Goal: Communication & Community: Answer question/provide support

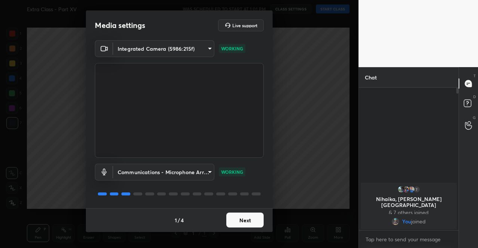
click at [236, 217] on button "Next" at bounding box center [244, 220] width 37 height 15
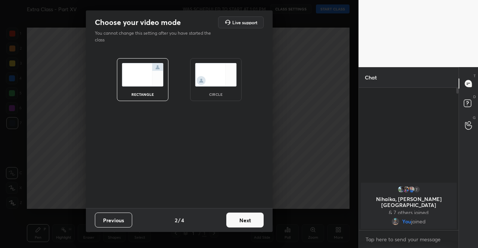
click at [236, 217] on button "Next" at bounding box center [244, 220] width 37 height 15
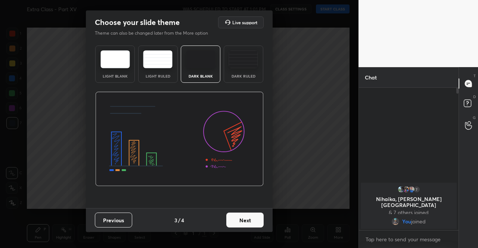
click at [254, 218] on button "Next" at bounding box center [244, 220] width 37 height 15
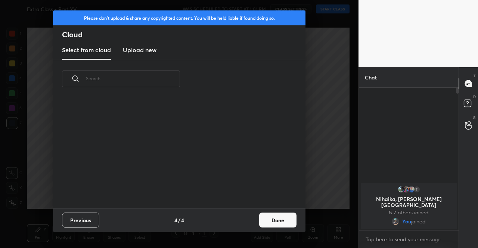
click at [273, 218] on button "Done" at bounding box center [277, 220] width 37 height 15
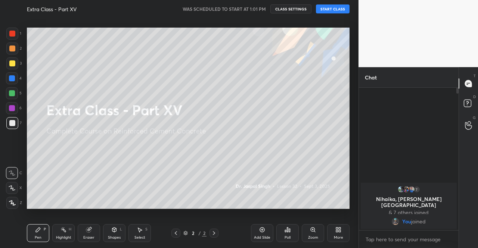
click at [334, 11] on button "START CLASS" at bounding box center [333, 8] width 34 height 9
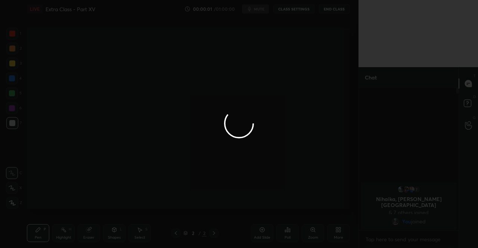
click at [260, 8] on div at bounding box center [239, 124] width 478 height 248
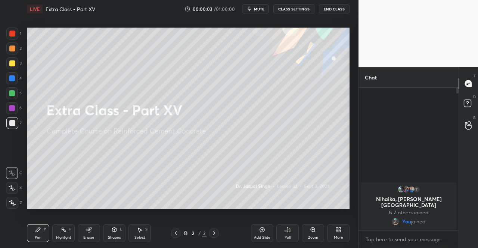
click at [260, 8] on span "mute" at bounding box center [259, 8] width 10 height 5
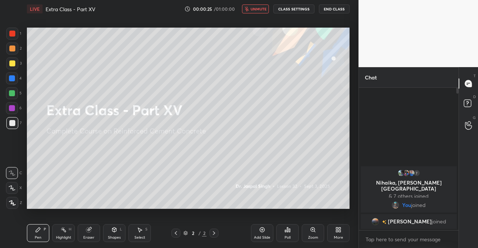
click at [340, 226] on div "More" at bounding box center [338, 233] width 22 height 18
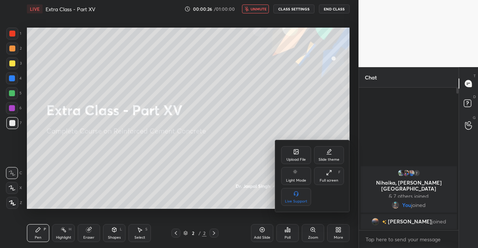
click at [300, 159] on div "Upload File" at bounding box center [295, 160] width 19 height 4
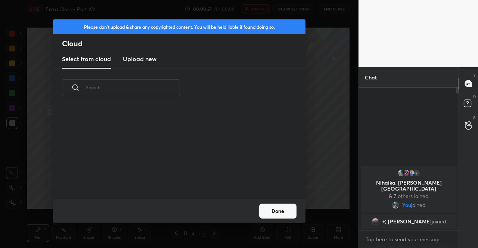
scroll to position [92, 240]
click at [146, 63] on h3 "Upload new" at bounding box center [140, 59] width 34 height 9
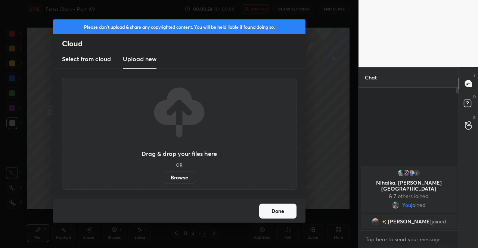
click at [173, 179] on label "Browse" at bounding box center [179, 178] width 33 height 12
click at [163, 179] on input "Browse" at bounding box center [163, 178] width 0 height 12
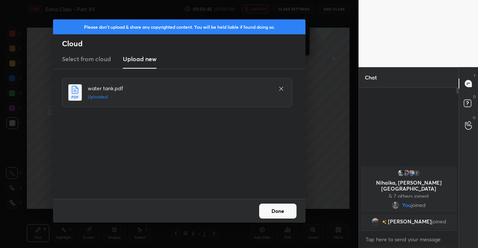
click at [266, 212] on button "Done" at bounding box center [277, 211] width 37 height 15
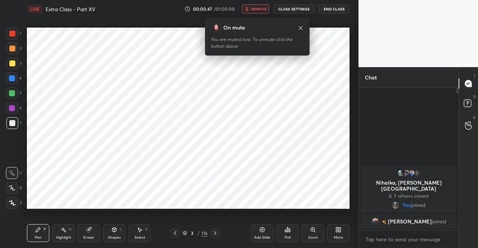
click at [302, 30] on icon at bounding box center [301, 28] width 6 height 6
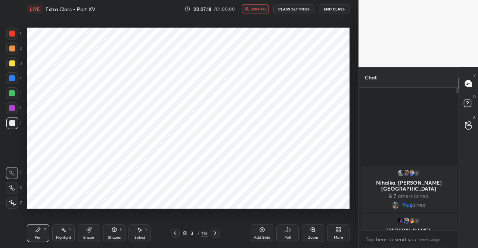
click at [255, 10] on span "unmute" at bounding box center [259, 8] width 16 height 5
drag, startPoint x: 11, startPoint y: 63, endPoint x: 22, endPoint y: 75, distance: 15.9
click at [11, 64] on div at bounding box center [12, 63] width 6 height 6
click at [14, 199] on div at bounding box center [12, 203] width 12 height 12
click at [15, 34] on div at bounding box center [12, 34] width 6 height 6
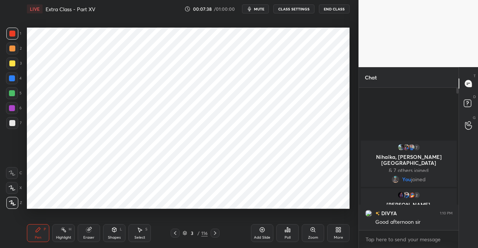
click at [185, 234] on icon at bounding box center [185, 233] width 4 height 1
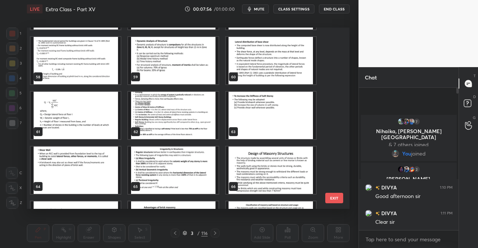
scroll to position [1026, 0]
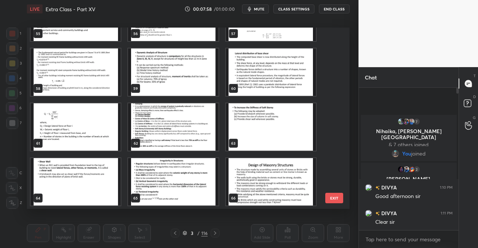
click at [171, 119] on img "grid" at bounding box center [173, 126] width 90 height 47
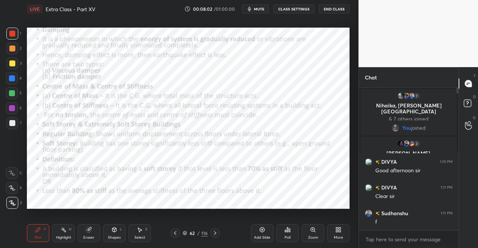
click at [171, 233] on div at bounding box center [175, 233] width 9 height 9
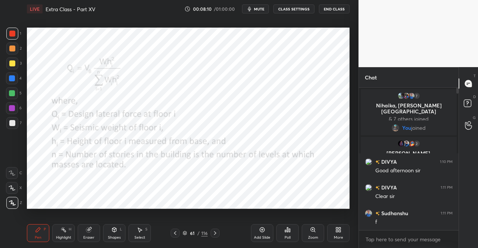
click at [218, 233] on div at bounding box center [215, 233] width 9 height 9
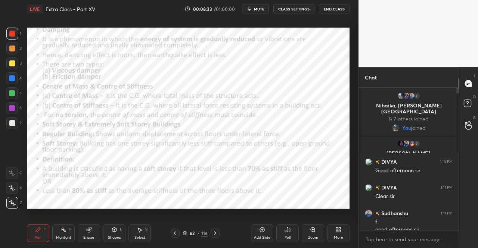
click at [111, 232] on icon at bounding box center [114, 230] width 6 height 6
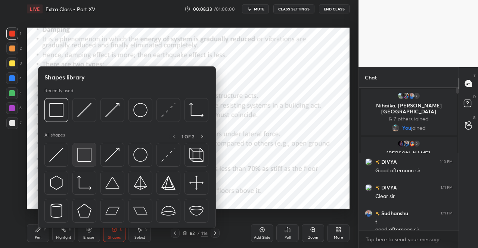
click at [82, 153] on img at bounding box center [84, 155] width 14 height 14
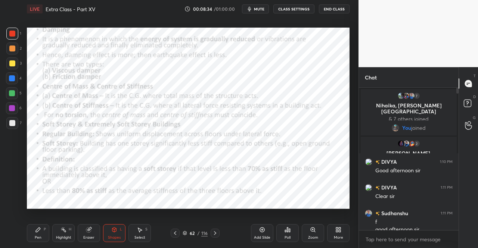
click at [11, 37] on div at bounding box center [12, 34] width 12 height 12
click at [25, 37] on div "Setting up your live class Poll for secs No correct answer Start poll" at bounding box center [188, 118] width 329 height 201
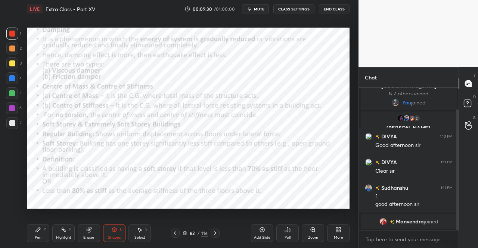
click at [41, 232] on icon at bounding box center [38, 230] width 6 height 6
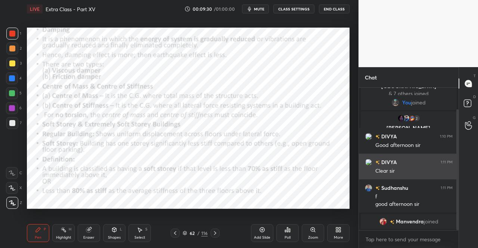
click at [35, 228] on icon at bounding box center [38, 230] width 6 height 6
click at [12, 35] on div at bounding box center [12, 34] width 6 height 6
click at [16, 38] on div at bounding box center [12, 34] width 12 height 12
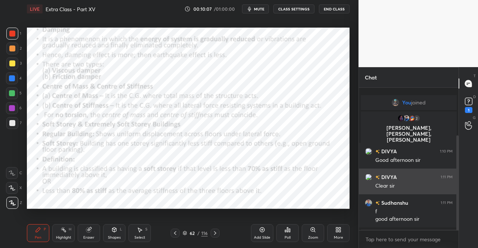
scroll to position [72, 0]
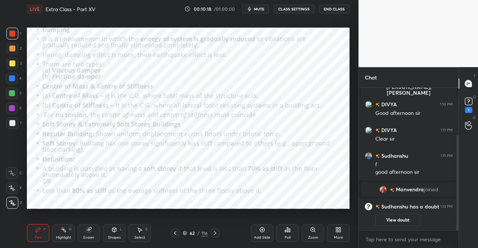
click at [115, 230] on icon at bounding box center [114, 229] width 4 height 1
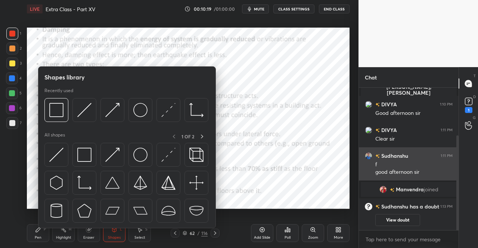
click at [80, 159] on img at bounding box center [84, 155] width 14 height 14
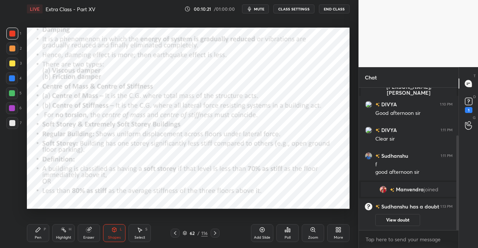
click at [109, 236] on div "Shapes" at bounding box center [114, 238] width 13 height 4
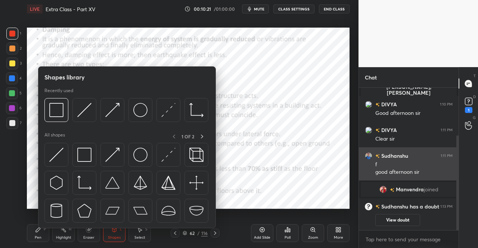
click at [112, 157] on img at bounding box center [112, 155] width 14 height 14
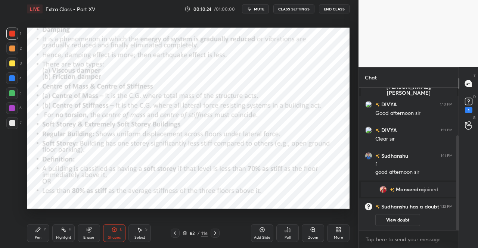
click at [40, 239] on div "Pen" at bounding box center [38, 238] width 7 height 4
click at [44, 233] on div "Pen P" at bounding box center [38, 233] width 22 height 18
click at [112, 239] on div "Shapes" at bounding box center [114, 238] width 13 height 4
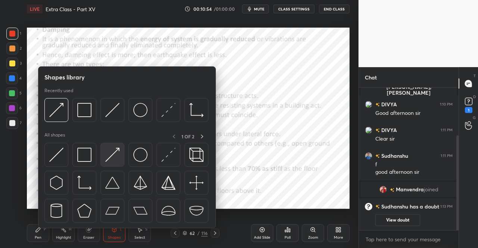
click at [109, 162] on div at bounding box center [112, 155] width 24 height 24
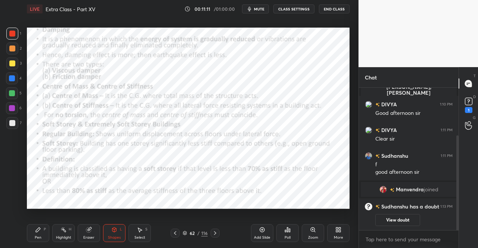
click at [37, 239] on div "Pen" at bounding box center [38, 238] width 7 height 4
click at [41, 227] on icon at bounding box center [38, 230] width 6 height 6
click at [254, 231] on div "Add Slide" at bounding box center [262, 233] width 22 height 18
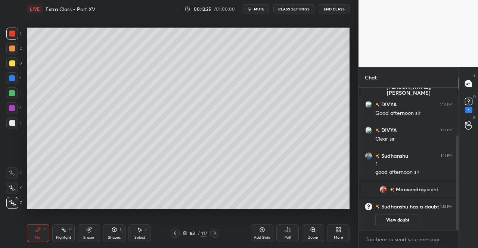
click at [119, 234] on div "Shapes L" at bounding box center [114, 233] width 22 height 18
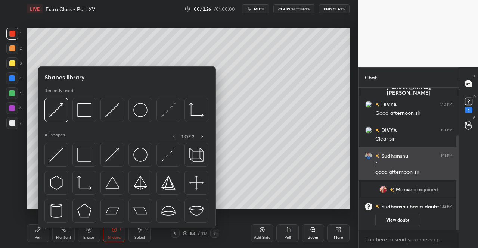
click at [87, 161] on img at bounding box center [84, 155] width 14 height 14
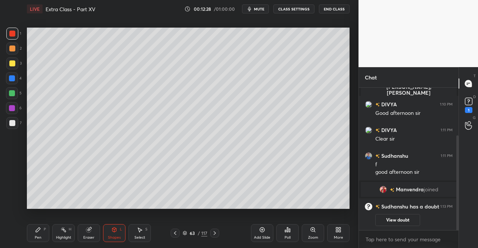
click at [116, 232] on icon at bounding box center [114, 230] width 6 height 6
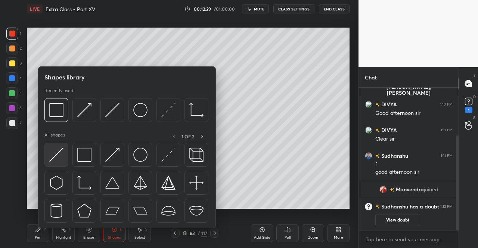
click at [65, 156] on div at bounding box center [56, 155] width 24 height 24
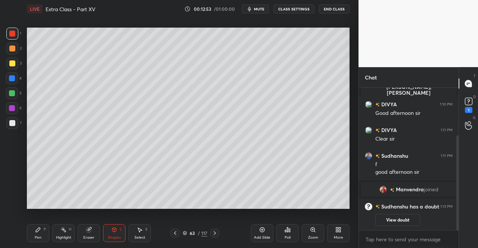
click at [121, 233] on div "Shapes L" at bounding box center [114, 233] width 22 height 18
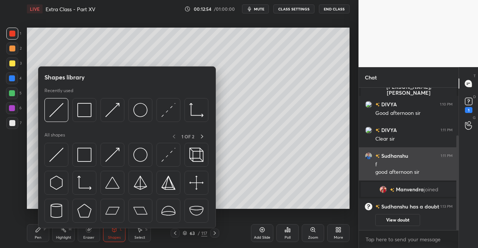
click at [87, 159] on img at bounding box center [84, 155] width 14 height 14
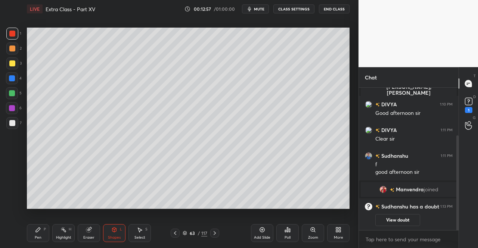
click at [99, 236] on div "Eraser" at bounding box center [89, 233] width 22 height 18
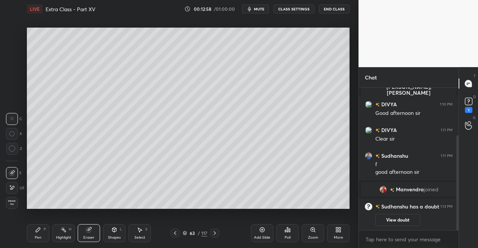
click at [92, 237] on div "Eraser" at bounding box center [88, 238] width 11 height 4
click at [37, 240] on div "Pen" at bounding box center [38, 238] width 7 height 4
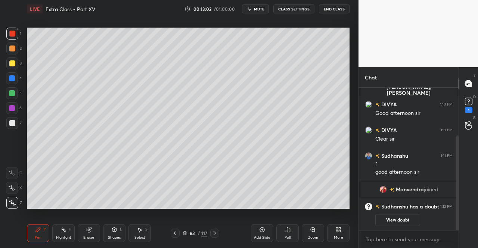
click at [46, 227] on div "Pen P" at bounding box center [38, 233] width 22 height 18
click at [114, 232] on icon at bounding box center [114, 230] width 4 height 4
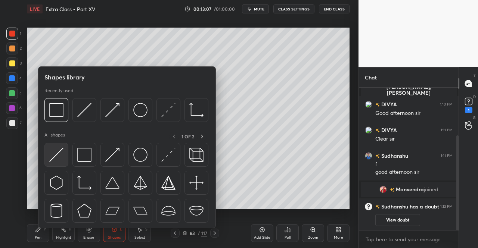
click at [55, 158] on img at bounding box center [56, 155] width 14 height 14
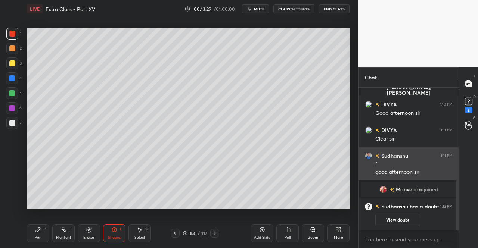
scroll to position [105, 0]
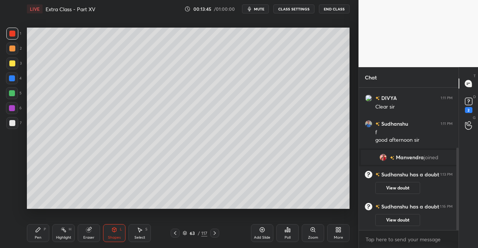
click at [173, 234] on icon at bounding box center [175, 233] width 6 height 6
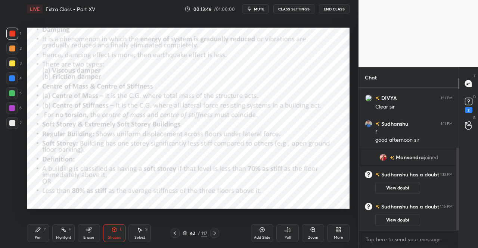
click at [41, 241] on div "Pen P" at bounding box center [38, 233] width 22 height 18
click at [40, 236] on div "Pen" at bounding box center [38, 238] width 7 height 4
click at [217, 233] on icon at bounding box center [215, 233] width 6 height 6
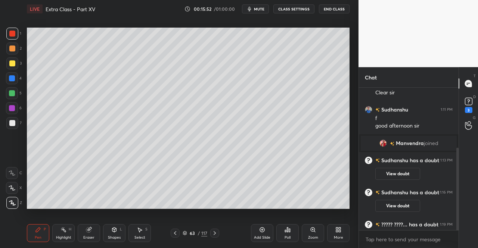
scroll to position [122, 0]
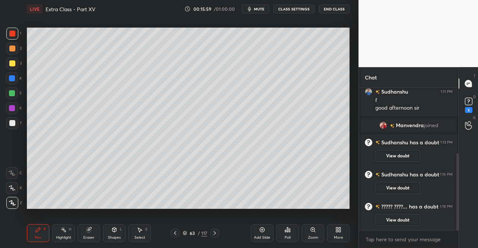
click at [179, 232] on div at bounding box center [175, 233] width 9 height 9
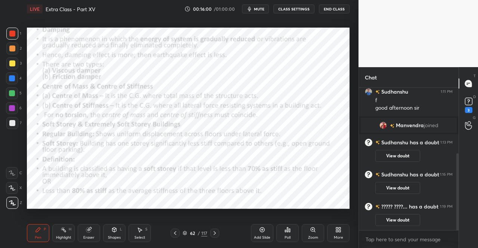
click at [216, 232] on icon at bounding box center [215, 233] width 6 height 6
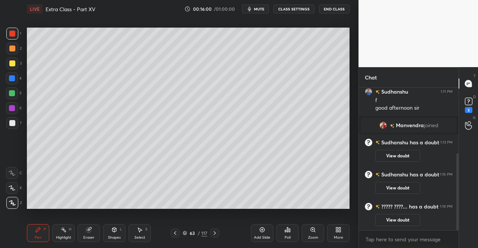
click at [215, 232] on icon at bounding box center [215, 233] width 6 height 6
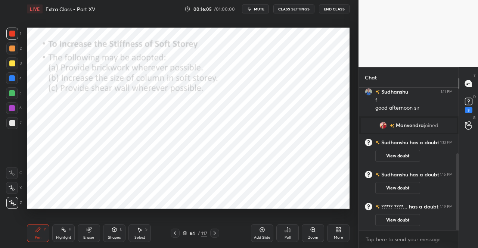
click at [177, 233] on icon at bounding box center [175, 233] width 6 height 6
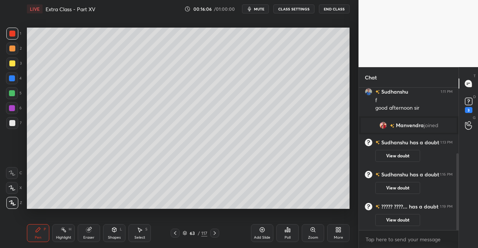
click at [176, 228] on div "Pen P Highlight H Eraser Shapes L Select S 63 / 117 Add Slide Poll Zoom More" at bounding box center [188, 233] width 323 height 30
click at [174, 234] on icon at bounding box center [175, 233] width 6 height 6
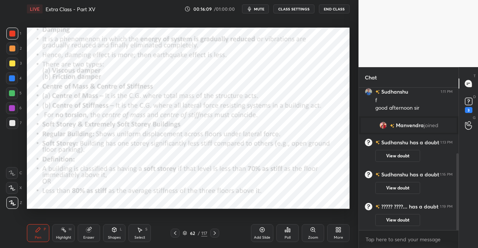
click at [471, 108] on div "3" at bounding box center [468, 110] width 7 height 6
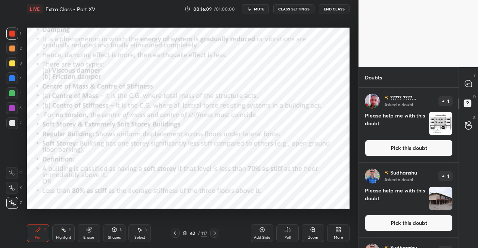
click at [428, 148] on button "Pick this doubt" at bounding box center [409, 148] width 88 height 16
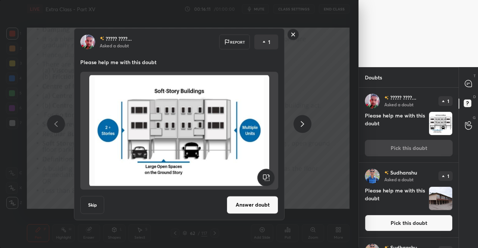
click at [305, 127] on icon at bounding box center [302, 124] width 9 height 9
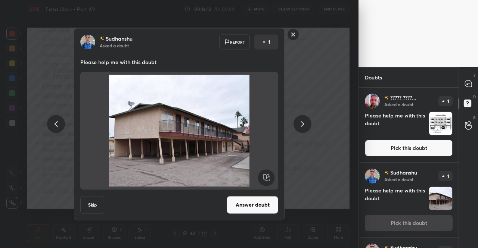
click at [297, 128] on div at bounding box center [303, 124] width 18 height 18
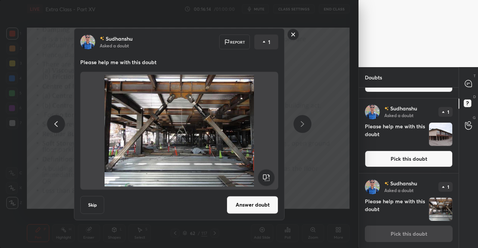
click at [262, 205] on button "Answer doubt" at bounding box center [253, 205] width 52 height 18
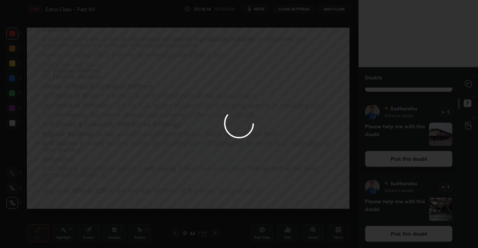
scroll to position [0, 0]
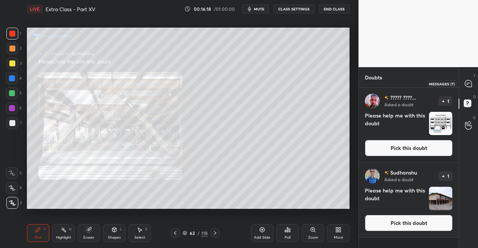
click at [467, 80] on icon at bounding box center [468, 83] width 7 height 7
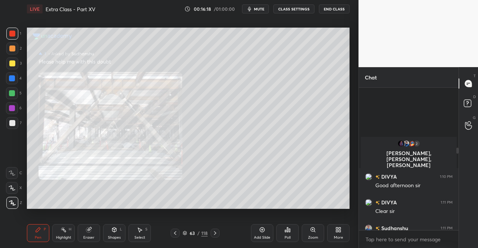
scroll to position [140, 97]
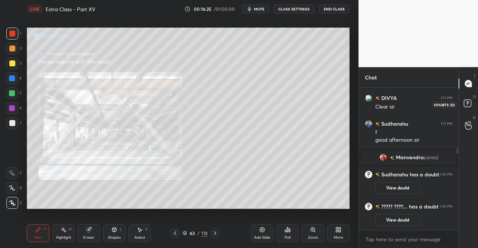
click at [465, 103] on rect at bounding box center [467, 103] width 7 height 7
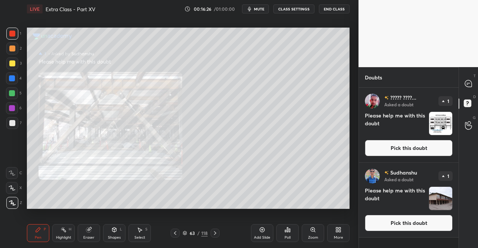
click at [409, 223] on button "Pick this doubt" at bounding box center [409, 223] width 88 height 16
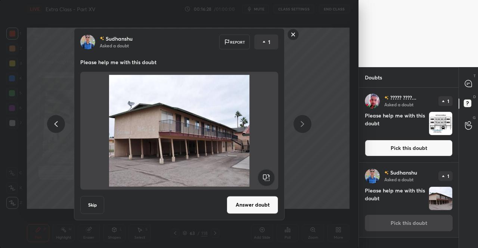
click at [262, 205] on button "Answer doubt" at bounding box center [253, 205] width 52 height 18
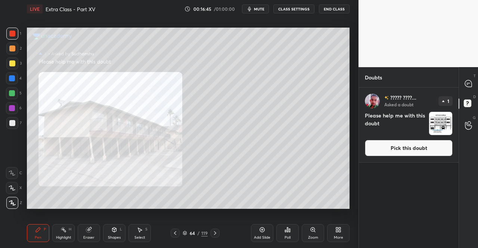
click at [432, 152] on button "Pick this doubt" at bounding box center [409, 148] width 88 height 16
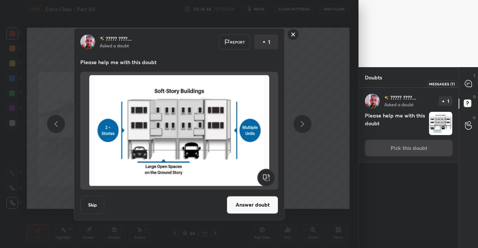
click at [472, 86] on icon at bounding box center [468, 83] width 7 height 7
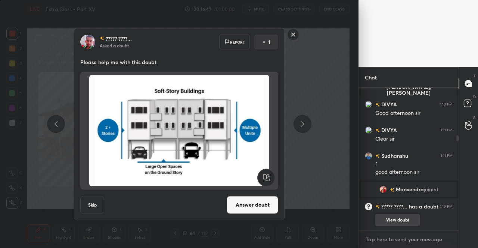
click at [405, 234] on textarea at bounding box center [409, 240] width 88 height 12
click at [306, 130] on div at bounding box center [303, 124] width 18 height 18
click at [293, 36] on rect at bounding box center [294, 35] width 12 height 12
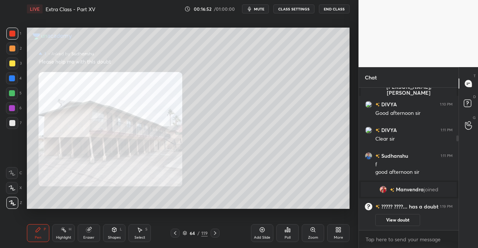
click at [175, 232] on icon at bounding box center [175, 234] width 2 height 4
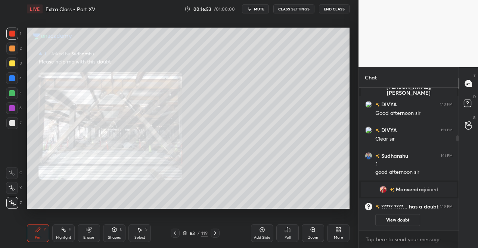
click at [209, 230] on div "63 / 119" at bounding box center [195, 233] width 49 height 9
click at [213, 232] on icon at bounding box center [215, 233] width 6 height 6
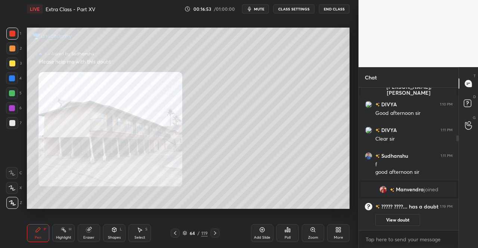
click at [214, 234] on icon at bounding box center [215, 233] width 6 height 6
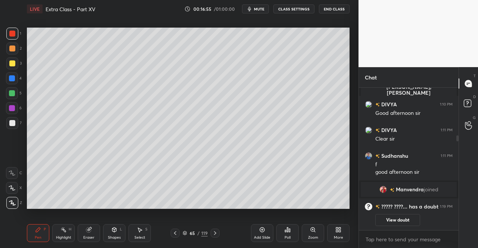
click at [214, 232] on icon at bounding box center [215, 234] width 2 height 4
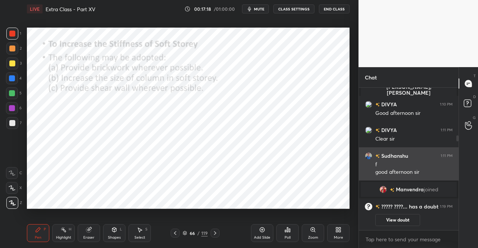
scroll to position [105, 0]
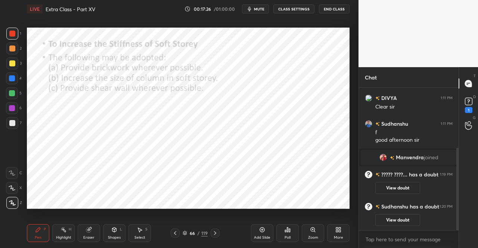
click at [218, 233] on div at bounding box center [215, 233] width 9 height 9
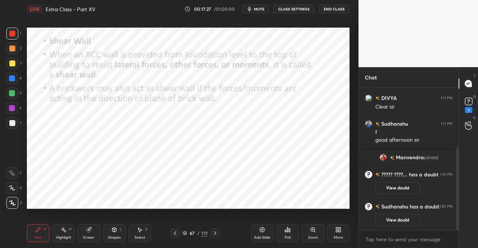
click at [24, 232] on div "LIVE Extra Class - Part XV 00:17:27 / 01:00:00 mute CLASS SETTINGS End Class Se…" at bounding box center [188, 124] width 329 height 248
click at [20, 230] on div "1 2 3 4 5 6 7 C X Z C X Z E E Erase all H H LIVE Extra Class - Part XV 00:17:27…" at bounding box center [176, 124] width 353 height 248
click at [465, 106] on icon at bounding box center [468, 101] width 11 height 11
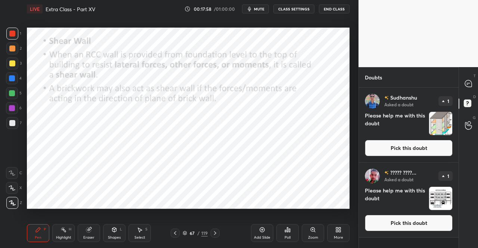
click at [437, 148] on button "Pick this doubt" at bounding box center [409, 148] width 88 height 16
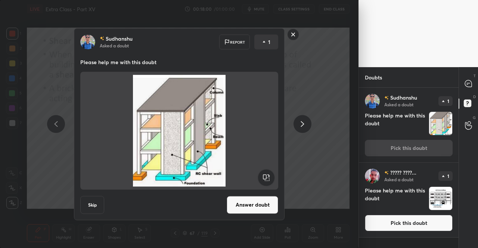
click at [273, 201] on button "Answer doubt" at bounding box center [253, 205] width 52 height 18
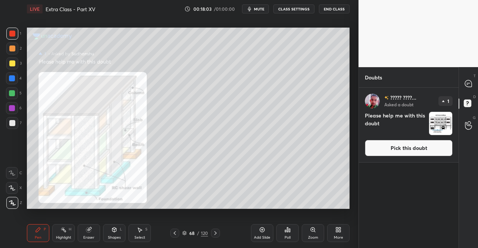
click at [308, 233] on div "Zoom" at bounding box center [313, 233] width 22 height 18
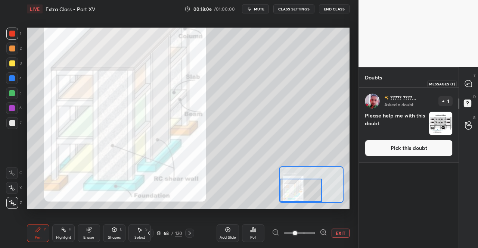
click at [472, 78] on div at bounding box center [468, 83] width 15 height 13
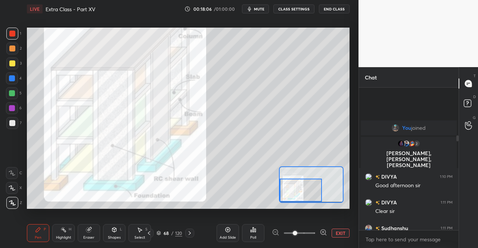
scroll to position [140, 97]
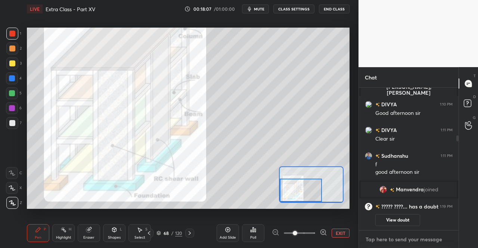
click at [423, 238] on textarea at bounding box center [409, 240] width 88 height 12
click at [26, 244] on div "LIVE Extra Class - Part XV 00:18:08 / 01:00:00 mute CLASS SETTINGS End Class Se…" at bounding box center [188, 124] width 329 height 248
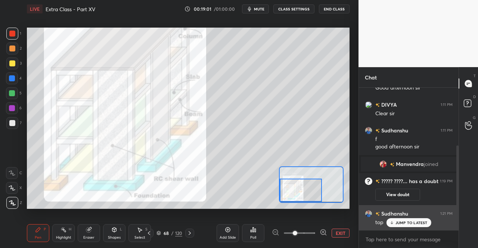
click at [394, 226] on div "JUMP TO LATEST" at bounding box center [408, 222] width 45 height 9
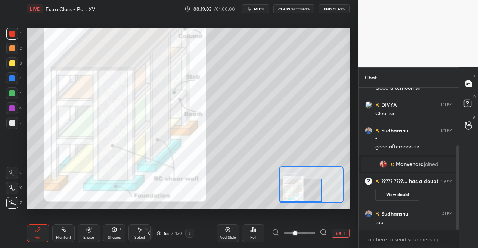
click at [344, 234] on button "EXIT" at bounding box center [341, 233] width 18 height 9
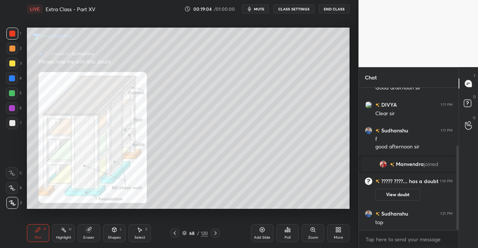
click at [217, 233] on icon at bounding box center [215, 233] width 6 height 6
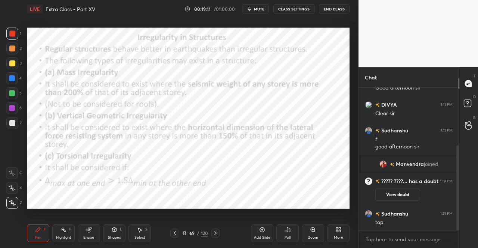
click at [13, 35] on div at bounding box center [12, 34] width 6 height 6
click at [175, 230] on div at bounding box center [174, 233] width 9 height 9
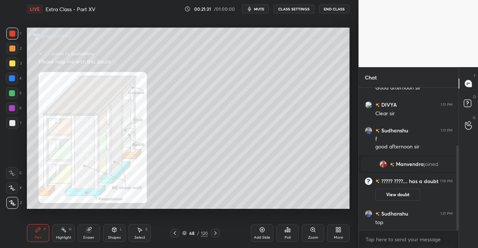
click at [215, 230] on div at bounding box center [215, 233] width 9 height 9
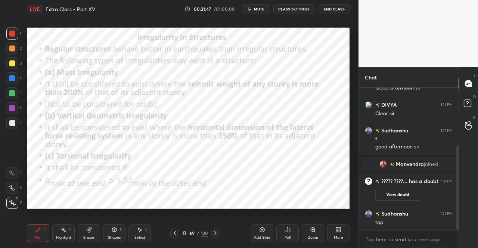
click at [115, 232] on icon at bounding box center [114, 230] width 4 height 4
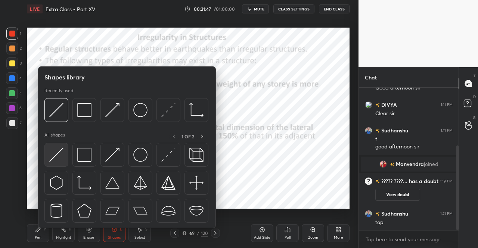
click at [53, 158] on img at bounding box center [56, 155] width 14 height 14
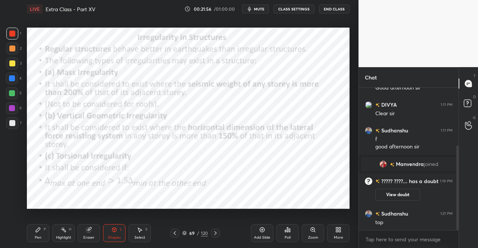
click at [128, 234] on div "Pen P Highlight H Eraser Shapes L Select S" at bounding box center [83, 233] width 112 height 18
click at [108, 223] on div "Pen P Highlight H Eraser Shapes L Select S 69 / 120 Add Slide Poll Zoom More" at bounding box center [188, 233] width 323 height 30
click at [115, 227] on icon at bounding box center [114, 230] width 6 height 6
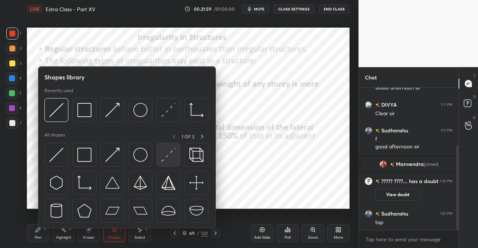
click at [170, 158] on img at bounding box center [168, 155] width 14 height 14
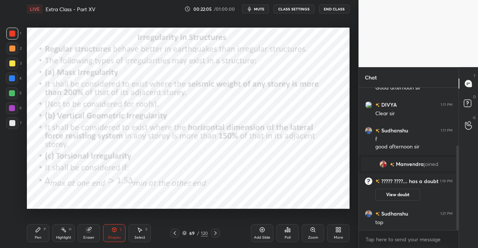
click at [118, 237] on div "Shapes" at bounding box center [114, 238] width 13 height 4
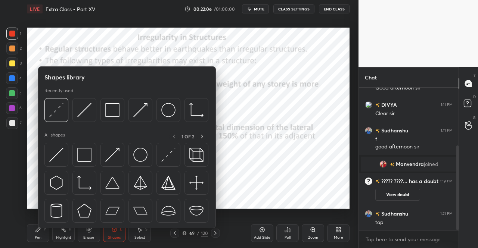
click at [55, 162] on img at bounding box center [56, 155] width 14 height 14
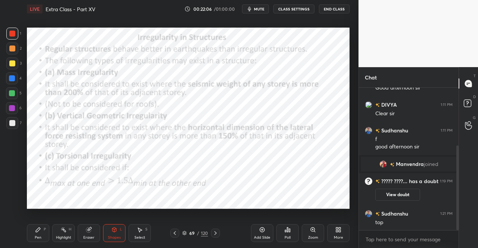
click at [10, 32] on div at bounding box center [12, 34] width 6 height 6
click at [41, 232] on div "Pen P" at bounding box center [38, 233] width 22 height 18
click at [43, 237] on div "Pen P" at bounding box center [38, 233] width 22 height 18
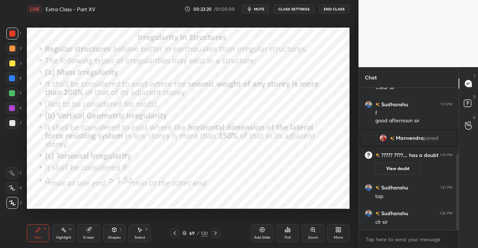
click at [217, 233] on icon at bounding box center [215, 233] width 6 height 6
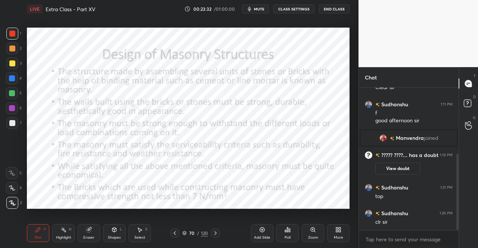
click at [32, 226] on div "Pen P" at bounding box center [38, 233] width 22 height 18
click at [32, 234] on div "Pen P" at bounding box center [38, 233] width 22 height 18
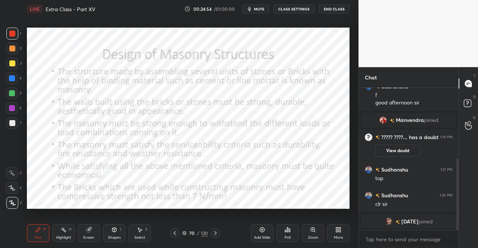
click at [217, 230] on div at bounding box center [215, 233] width 9 height 9
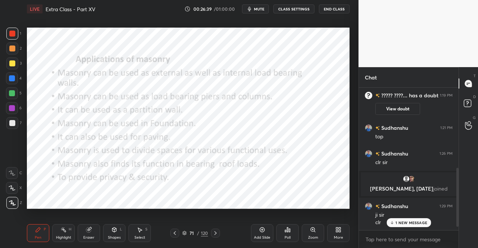
scroll to position [210, 0]
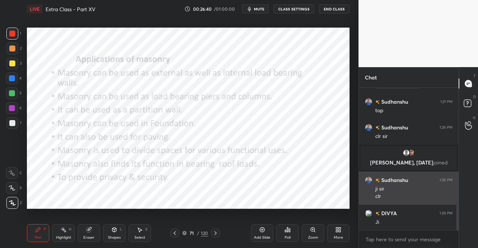
click at [215, 234] on icon at bounding box center [215, 234] width 2 height 4
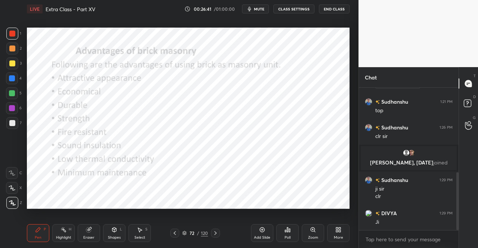
click at [36, 230] on icon at bounding box center [38, 230] width 6 height 6
click at [43, 231] on div "Pen P" at bounding box center [38, 233] width 22 height 18
click at [32, 234] on div "Pen P" at bounding box center [38, 233] width 22 height 18
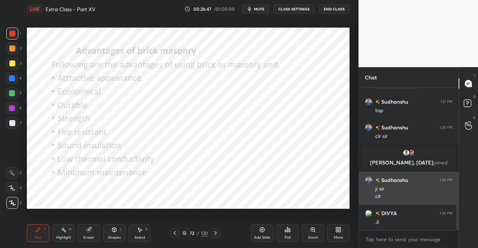
click at [32, 230] on div "Pen P" at bounding box center [38, 233] width 22 height 18
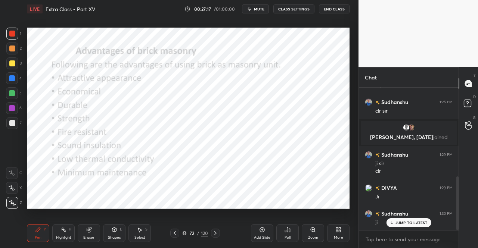
click at [214, 233] on icon at bounding box center [215, 233] width 6 height 6
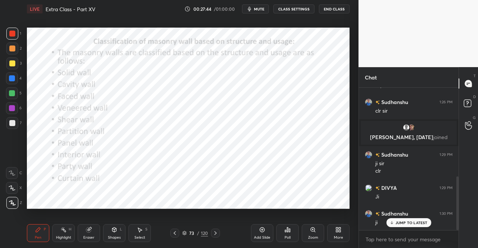
click at [43, 242] on div "Pen P" at bounding box center [38, 233] width 22 height 18
click at [37, 234] on div "Pen P" at bounding box center [38, 233] width 22 height 18
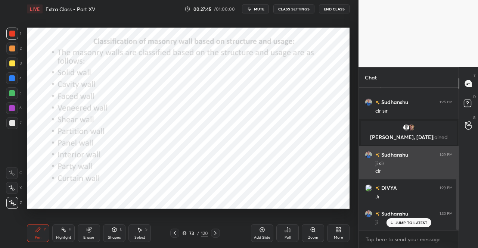
click at [40, 223] on div "Pen P Highlight H Eraser Shapes L Select S 73 / 120 Add Slide Poll Zoom More" at bounding box center [188, 233] width 323 height 30
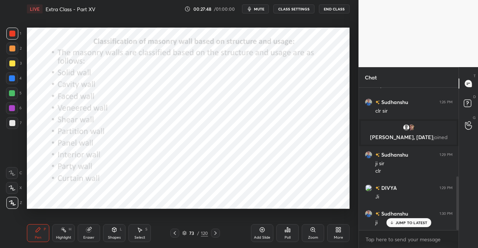
click at [214, 233] on icon at bounding box center [215, 233] width 6 height 6
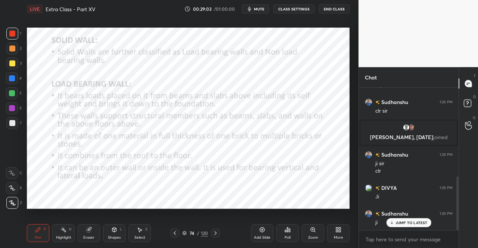
click at [218, 232] on icon at bounding box center [215, 233] width 6 height 6
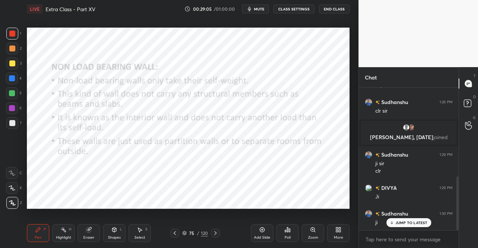
click at [1, 229] on div "1 2 3 4 5 6 7 C X Z C X Z E E Erase all H H LIVE Extra Class - Part XV 00:29:05…" at bounding box center [176, 124] width 353 height 248
click at [6, 233] on div "1 2 3 4 5 6 7 C X Z C X Z E E Erase all H H LIVE Extra Class - Part XV 00:29:05…" at bounding box center [176, 124] width 353 height 248
click at [31, 230] on div "Pen P" at bounding box center [38, 233] width 22 height 18
click at [217, 233] on icon at bounding box center [215, 233] width 6 height 6
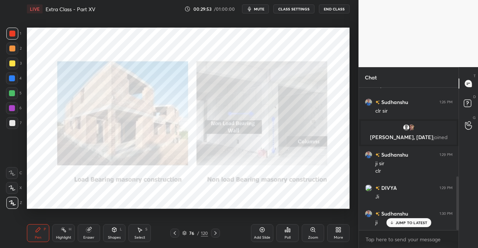
click at [217, 231] on icon at bounding box center [215, 233] width 6 height 6
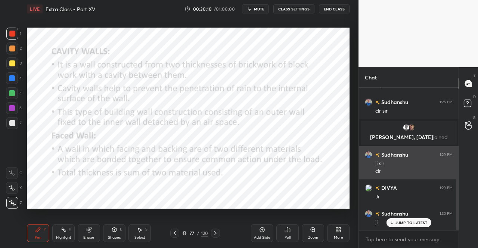
scroll to position [261, 0]
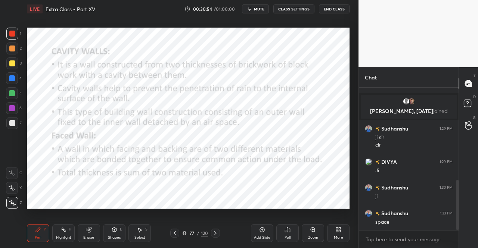
click at [217, 231] on icon at bounding box center [215, 233] width 6 height 6
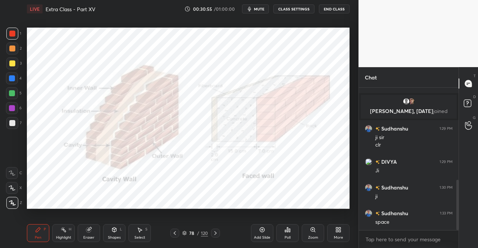
click at [36, 226] on div "Pen P" at bounding box center [38, 233] width 22 height 18
click at [31, 229] on div "Pen P" at bounding box center [38, 233] width 22 height 18
click at [216, 232] on icon at bounding box center [215, 233] width 6 height 6
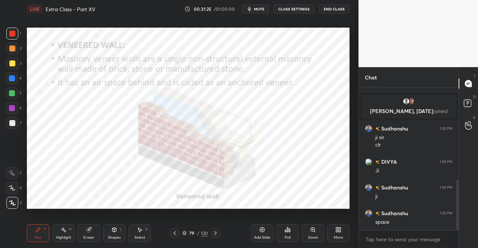
click at [43, 232] on div "Pen P" at bounding box center [38, 233] width 22 height 18
click at [41, 230] on icon at bounding box center [38, 230] width 6 height 6
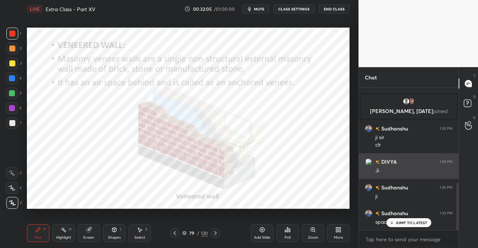
scroll to position [287, 0]
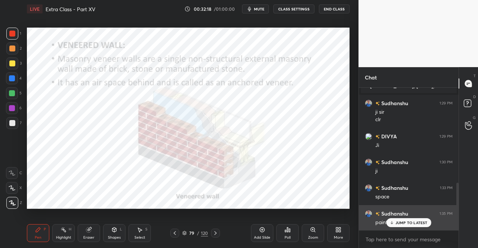
click at [399, 220] on div "JUMP TO LATEST" at bounding box center [408, 222] width 45 height 9
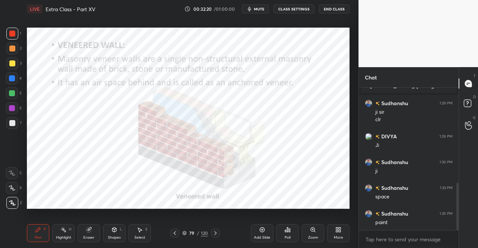
scroll to position [313, 0]
click at [218, 232] on div at bounding box center [215, 233] width 9 height 9
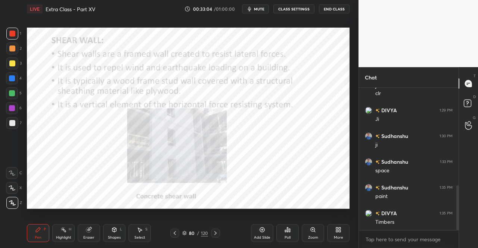
click at [29, 230] on div "Pen P" at bounding box center [38, 233] width 22 height 18
click at [33, 227] on div "Pen P" at bounding box center [38, 233] width 22 height 18
click at [214, 234] on icon at bounding box center [215, 233] width 6 height 6
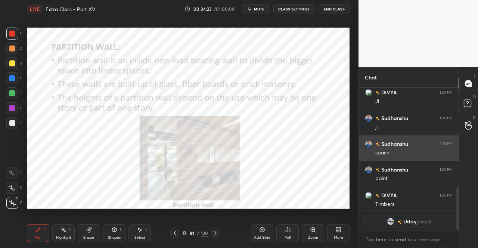
scroll to position [356, 0]
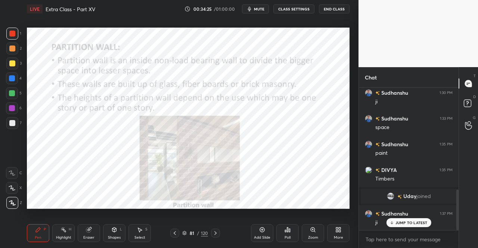
click at [216, 232] on icon at bounding box center [215, 233] width 6 height 6
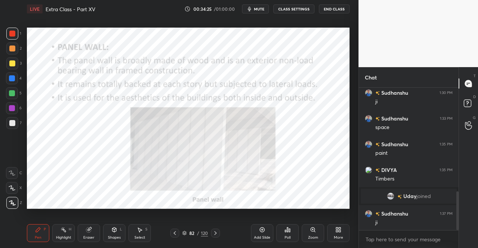
scroll to position [382, 0]
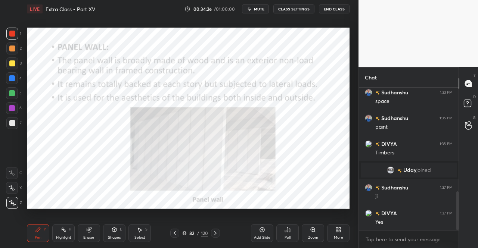
click at [35, 231] on icon at bounding box center [38, 230] width 6 height 6
click at [38, 233] on div "Pen P" at bounding box center [38, 233] width 22 height 18
click at [385, 240] on textarea at bounding box center [409, 240] width 88 height 12
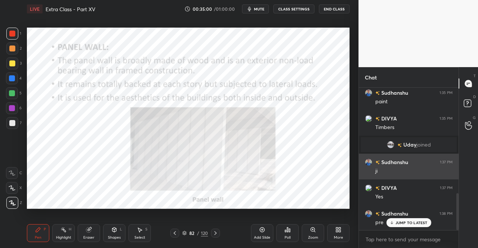
click at [400, 221] on p "JUMP TO LATEST" at bounding box center [411, 223] width 32 height 4
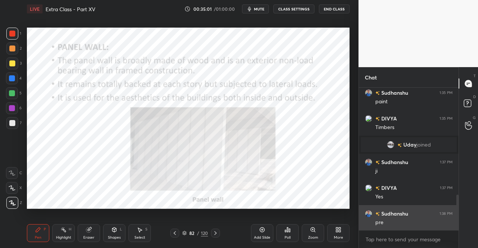
scroll to position [434, 0]
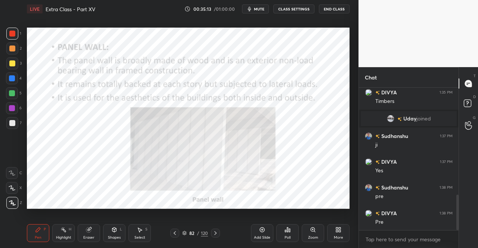
click at [215, 233] on icon at bounding box center [215, 234] width 2 height 4
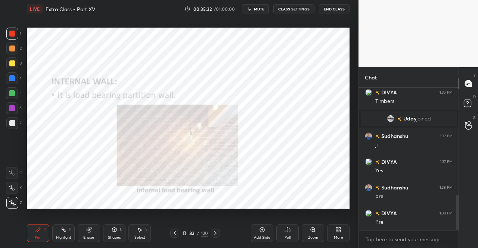
click at [214, 232] on icon at bounding box center [215, 233] width 6 height 6
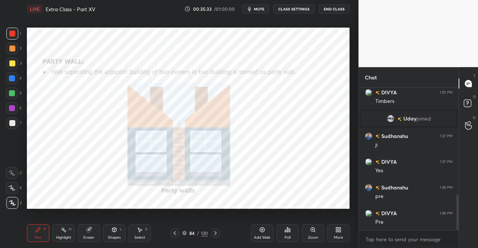
click at [31, 228] on div "Pen P" at bounding box center [38, 233] width 22 height 18
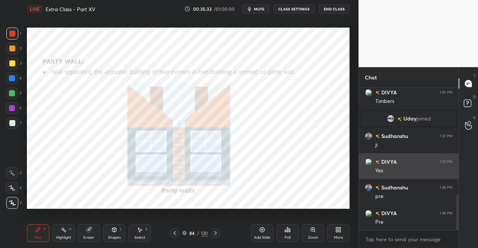
click at [35, 230] on icon at bounding box center [38, 230] width 6 height 6
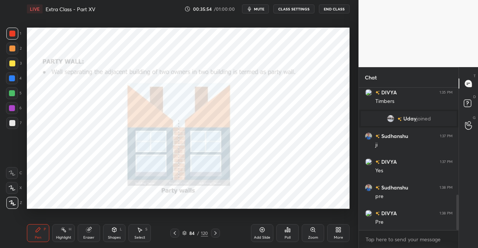
click at [216, 231] on icon at bounding box center [215, 233] width 6 height 6
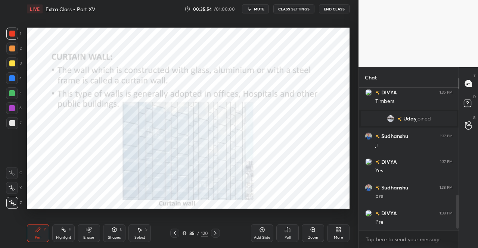
scroll to position [459, 0]
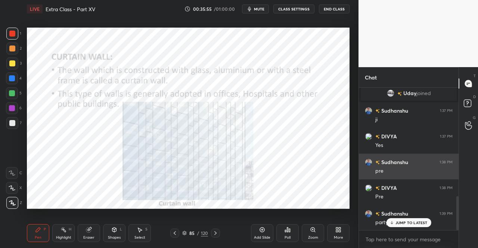
click at [38, 236] on div "Pen" at bounding box center [38, 238] width 7 height 4
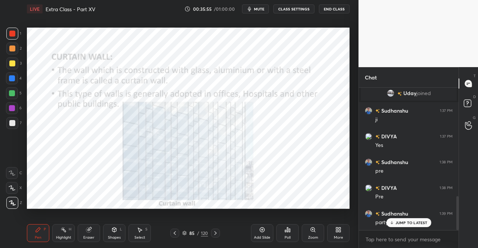
click at [44, 234] on div "Pen P" at bounding box center [38, 233] width 22 height 18
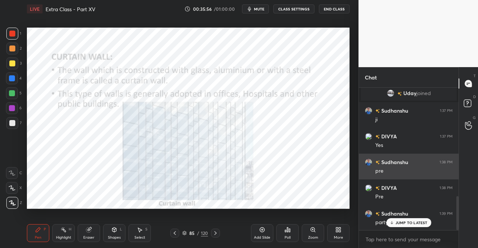
click at [403, 226] on div "JUMP TO LATEST" at bounding box center [408, 222] width 45 height 9
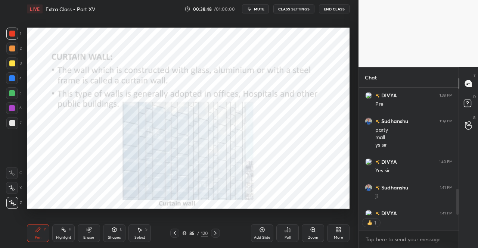
scroll to position [3, 2]
click at [212, 238] on div at bounding box center [215, 233] width 9 height 9
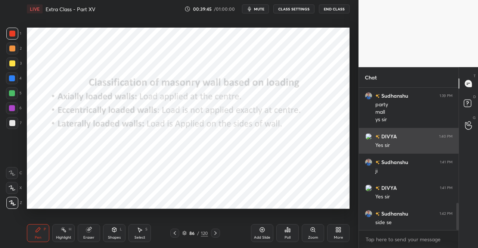
scroll to position [603, 0]
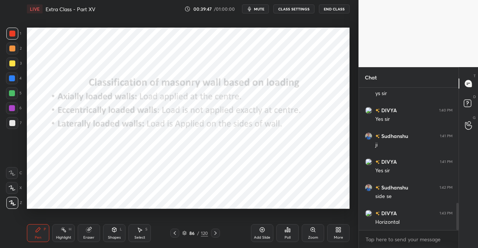
click at [217, 232] on icon at bounding box center [215, 233] width 6 height 6
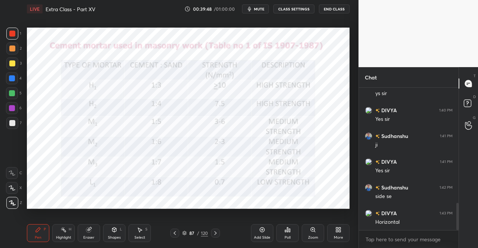
click at [36, 233] on div "Pen P" at bounding box center [38, 233] width 22 height 18
click at [217, 232] on icon at bounding box center [215, 233] width 6 height 6
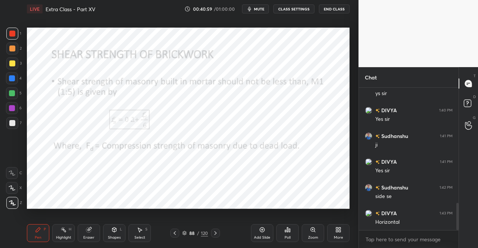
click at [44, 232] on div "P" at bounding box center [45, 230] width 2 height 4
click at [34, 230] on div "Pen P" at bounding box center [38, 233] width 22 height 18
click at [172, 230] on div at bounding box center [174, 233] width 9 height 9
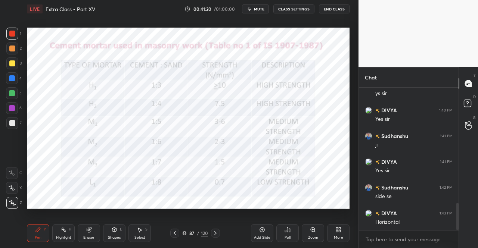
click at [215, 232] on icon at bounding box center [215, 233] width 6 height 6
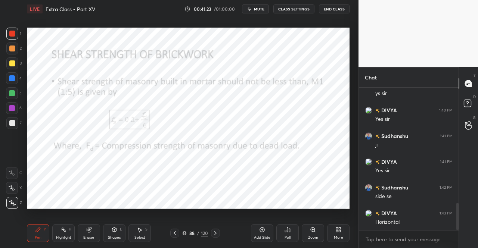
click at [215, 233] on icon at bounding box center [215, 234] width 2 height 4
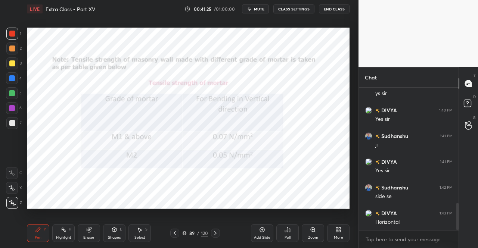
click at [175, 234] on icon at bounding box center [175, 233] width 6 height 6
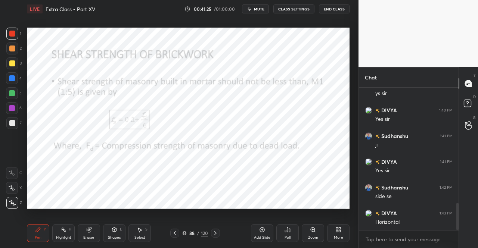
click at [174, 234] on icon at bounding box center [175, 234] width 2 height 4
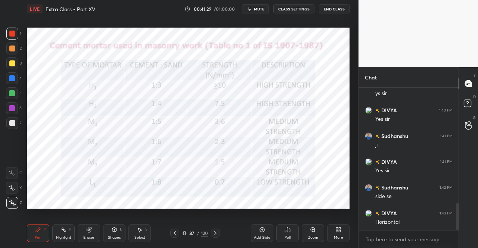
click at [217, 230] on div at bounding box center [215, 233] width 9 height 9
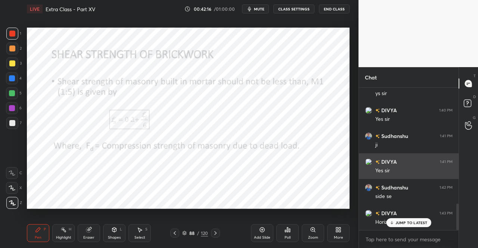
scroll to position [629, 0]
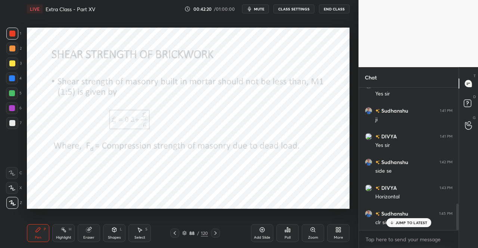
click at [217, 230] on div at bounding box center [215, 233] width 9 height 9
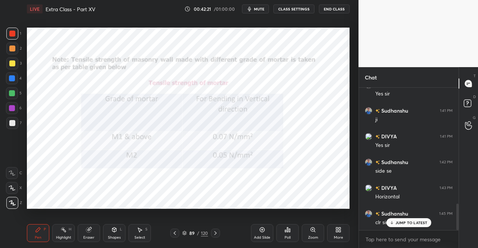
click at [25, 233] on div "LIVE Extra Class - Part XV 00:42:21 / 01:00:00 mute CLASS SETTINGS End Class Se…" at bounding box center [188, 124] width 329 height 248
click at [22, 233] on div "1 2 3 4 5 6 7 C X Z C X Z E E Erase all H H LIVE Extra Class - Part XV 00:42:21…" at bounding box center [176, 124] width 353 height 248
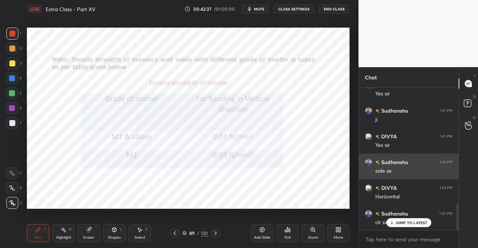
scroll to position [647, 0]
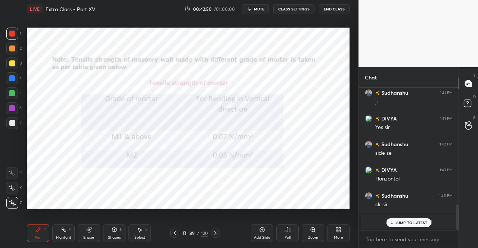
click at [176, 232] on icon at bounding box center [175, 233] width 6 height 6
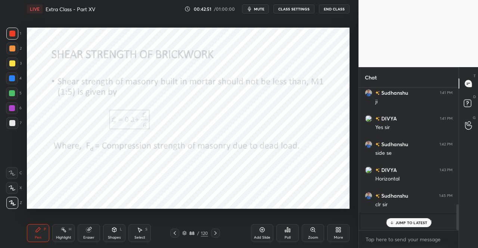
click at [176, 232] on icon at bounding box center [175, 233] width 6 height 6
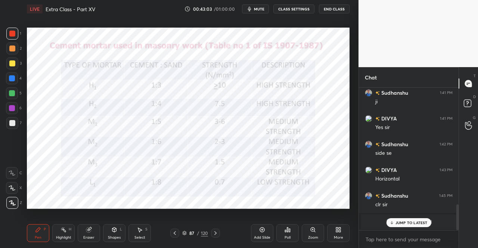
click at [214, 234] on icon at bounding box center [215, 233] width 6 height 6
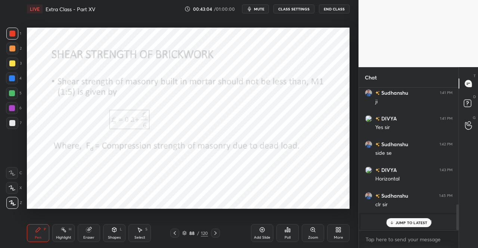
click at [215, 234] on icon at bounding box center [215, 234] width 2 height 4
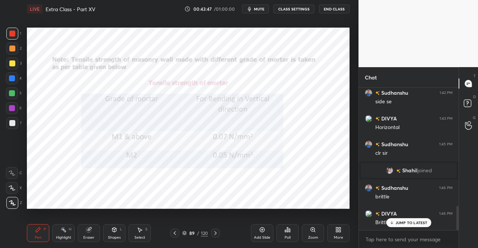
scroll to position [724, 0]
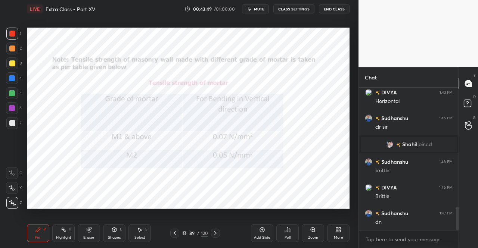
click at [213, 231] on icon at bounding box center [215, 233] width 6 height 6
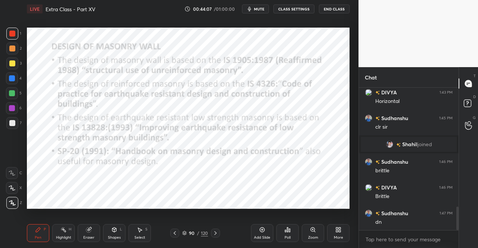
click at [30, 235] on div "Pen P" at bounding box center [38, 233] width 22 height 18
click at [35, 231] on icon at bounding box center [38, 230] width 6 height 6
click at [217, 232] on icon at bounding box center [215, 233] width 6 height 6
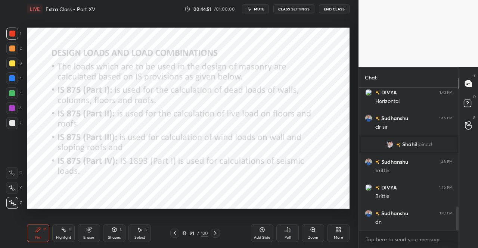
click at [34, 225] on div "Pen P" at bounding box center [38, 233] width 22 height 18
click at [40, 223] on div "Pen P Highlight H Eraser Shapes L Select S 91 / 120 Add Slide Poll Zoom More" at bounding box center [188, 233] width 323 height 30
click at [217, 233] on icon at bounding box center [215, 233] width 6 height 6
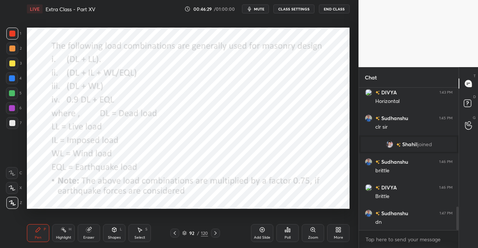
click at [217, 234] on icon at bounding box center [215, 233] width 6 height 6
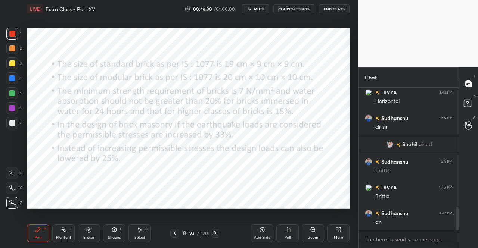
click at [34, 228] on div "Pen P" at bounding box center [38, 233] width 22 height 18
click at [36, 228] on icon at bounding box center [38, 230] width 6 height 6
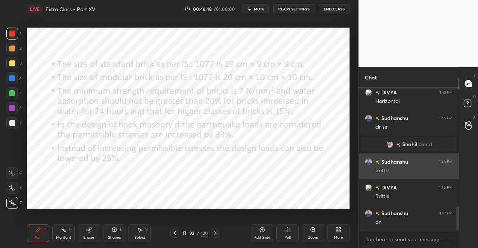
scroll to position [750, 0]
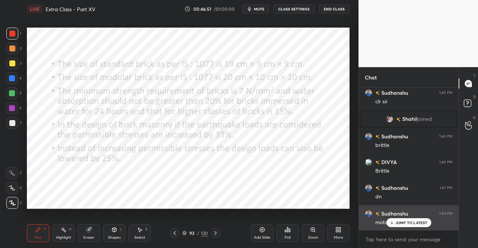
click at [409, 221] on p "JUMP TO LATEST" at bounding box center [411, 223] width 32 height 4
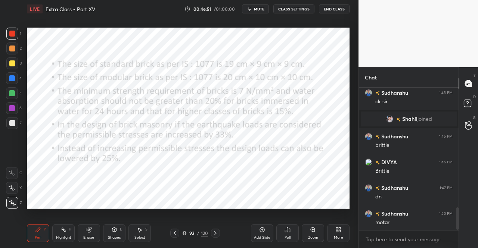
scroll to position [776, 0]
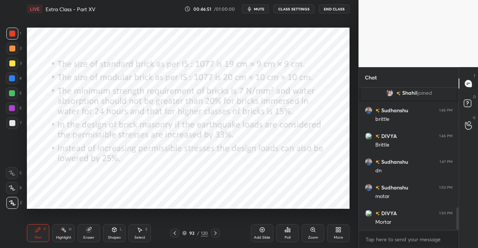
click at [28, 236] on div "Pen P" at bounding box center [38, 233] width 22 height 18
click at [36, 229] on icon at bounding box center [38, 230] width 6 height 6
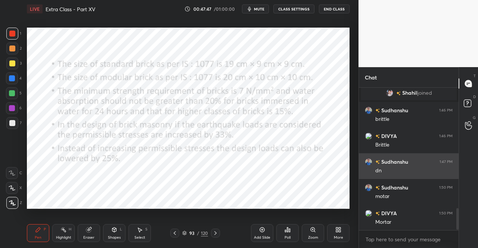
scroll to position [801, 0]
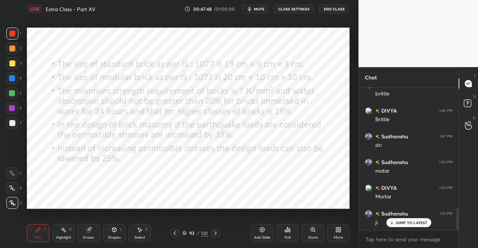
click at [217, 234] on icon at bounding box center [215, 233] width 6 height 6
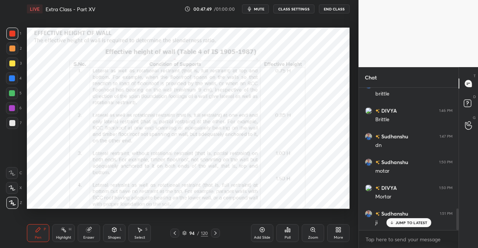
click at [38, 234] on div "Pen P" at bounding box center [38, 233] width 22 height 18
click at [400, 223] on p "JUMP TO LATEST" at bounding box center [411, 223] width 32 height 4
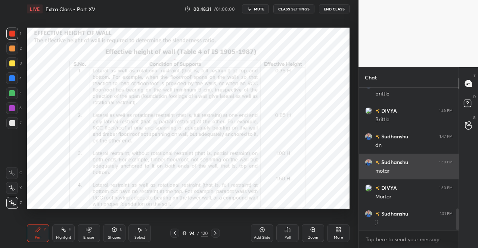
click at [77, 240] on div "Pen P Highlight H Eraser Shapes L Select S" at bounding box center [83, 233] width 112 height 18
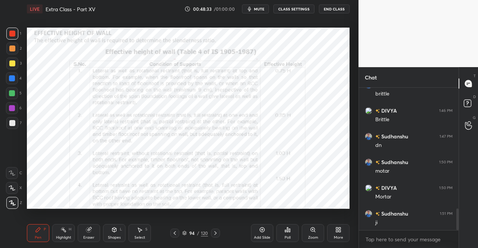
click at [85, 236] on div "Eraser" at bounding box center [88, 238] width 11 height 4
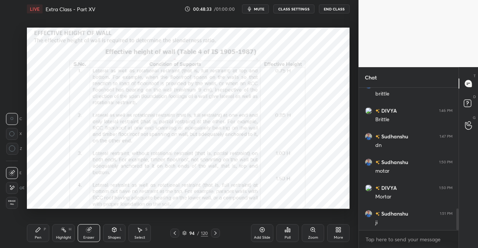
click at [97, 225] on div "Eraser" at bounding box center [89, 233] width 22 height 18
click at [39, 234] on div "Pen P" at bounding box center [38, 233] width 22 height 18
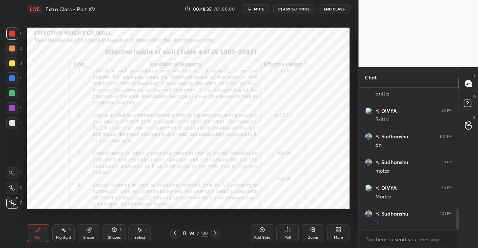
click at [43, 233] on div "Pen P" at bounding box center [38, 233] width 22 height 18
click at [215, 233] on icon at bounding box center [215, 233] width 6 height 6
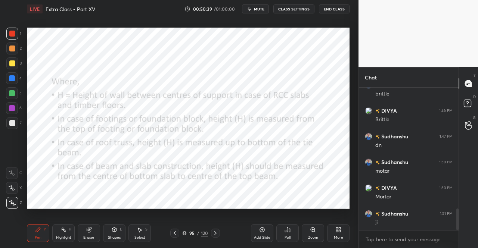
click at [220, 232] on div "95 / 120" at bounding box center [195, 233] width 112 height 9
click at [218, 234] on icon at bounding box center [215, 233] width 6 height 6
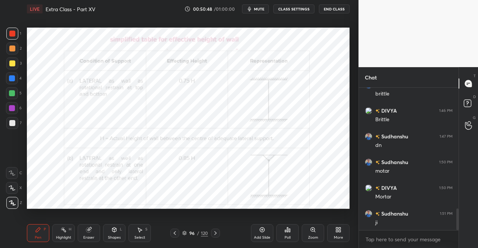
click at [218, 234] on icon at bounding box center [215, 233] width 6 height 6
click at [220, 233] on div at bounding box center [215, 233] width 9 height 9
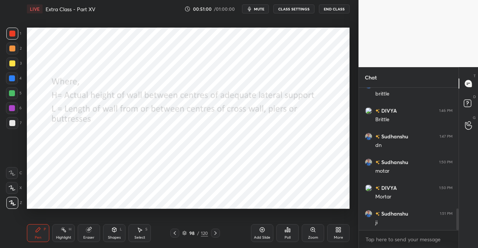
click at [218, 233] on icon at bounding box center [215, 233] width 6 height 6
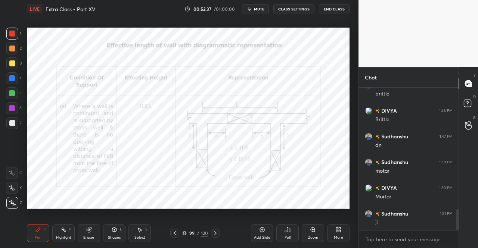
scroll to position [828, 0]
click at [217, 231] on icon at bounding box center [215, 233] width 6 height 6
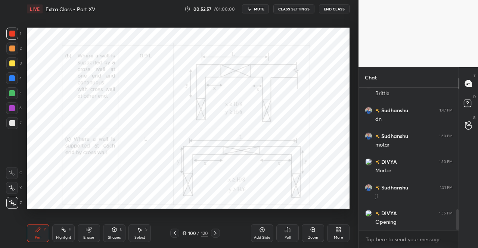
click at [25, 230] on div "LIVE Extra Class - Part XV 00:52:57 / 01:00:00 mute CLASS SETTINGS End Class Se…" at bounding box center [188, 124] width 329 height 248
click at [26, 230] on div "LIVE Extra Class - Part XV 00:52:57 / 01:00:00 mute CLASS SETTINGS End Class Se…" at bounding box center [188, 124] width 329 height 248
click at [173, 231] on icon at bounding box center [175, 233] width 6 height 6
click at [215, 230] on icon at bounding box center [215, 233] width 6 height 6
click at [218, 232] on icon at bounding box center [215, 233] width 6 height 6
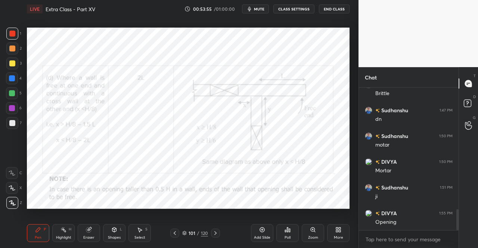
click at [40, 239] on div "Pen" at bounding box center [38, 238] width 7 height 4
click at [38, 237] on div "Pen" at bounding box center [38, 238] width 7 height 4
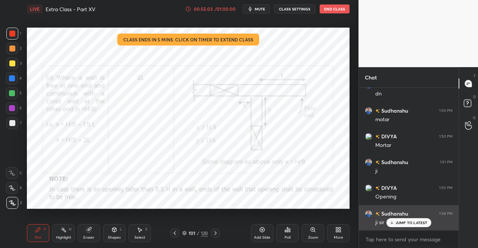
click at [405, 223] on p "JUMP TO LATEST" at bounding box center [411, 223] width 32 height 4
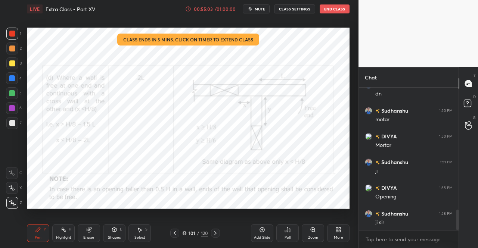
click at [220, 234] on div at bounding box center [215, 233] width 9 height 9
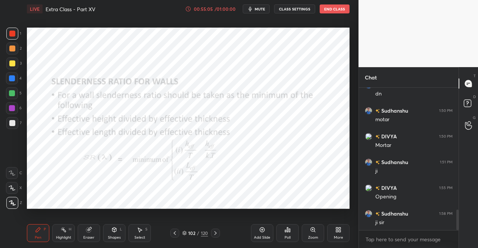
click at [33, 238] on div "Pen P" at bounding box center [38, 233] width 22 height 18
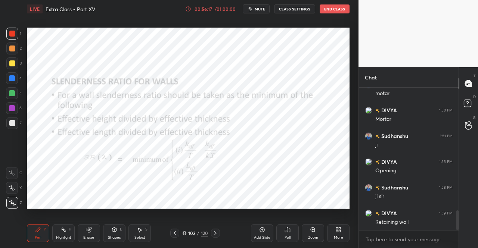
click at [89, 235] on div "Eraser" at bounding box center [89, 233] width 22 height 18
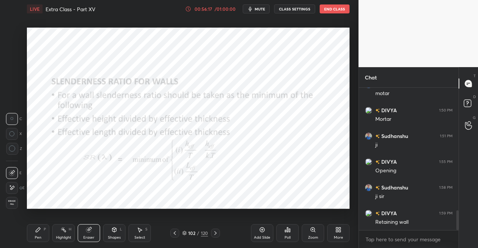
click at [9, 202] on span "Erase all" at bounding box center [11, 202] width 11 height 5
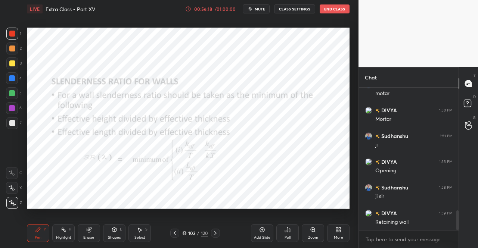
click at [215, 233] on icon at bounding box center [215, 233] width 6 height 6
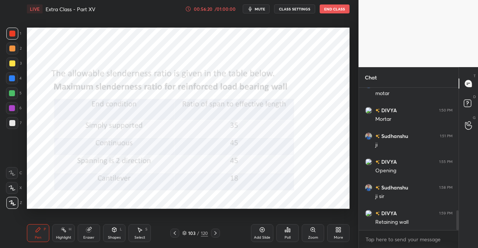
click at [174, 233] on icon at bounding box center [175, 233] width 6 height 6
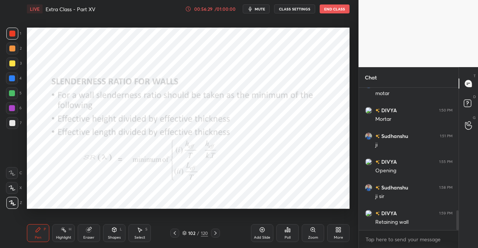
click at [218, 230] on div at bounding box center [215, 233] width 9 height 9
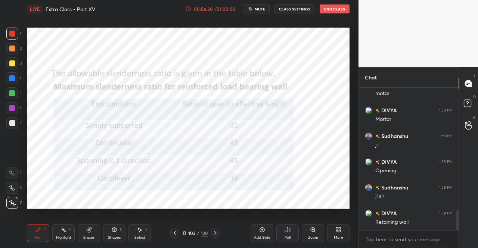
click at [32, 236] on div "Pen P" at bounding box center [38, 233] width 22 height 18
click at [39, 231] on icon at bounding box center [38, 230] width 6 height 6
click at [25, 232] on div "LIVE Extra Class - Part XV 00:56:37 / 01:00:00 mute CLASS SETTINGS End Class Se…" at bounding box center [188, 124] width 329 height 248
click at [217, 231] on icon at bounding box center [215, 233] width 6 height 6
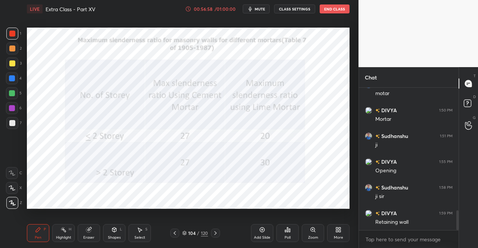
click at [31, 238] on div "Pen P" at bounding box center [38, 233] width 22 height 18
click at [31, 237] on div "Pen P" at bounding box center [38, 233] width 22 height 18
click at [175, 231] on icon at bounding box center [175, 233] width 6 height 6
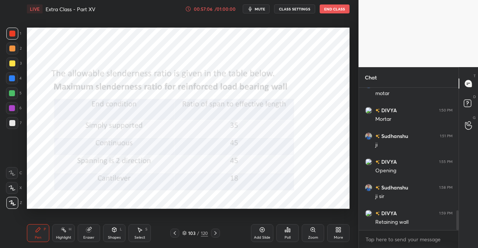
click at [214, 230] on div at bounding box center [215, 233] width 9 height 9
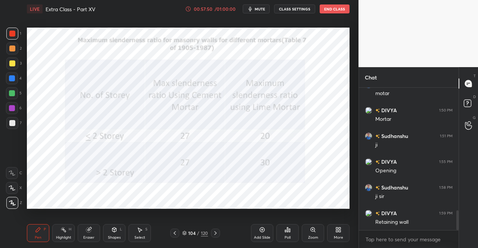
scroll to position [904, 0]
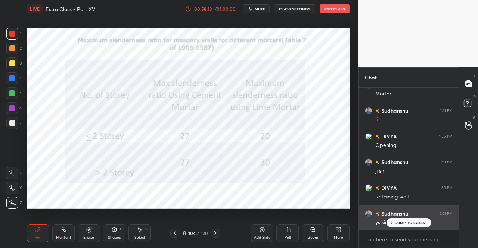
click at [400, 222] on p "JUMP TO LATEST" at bounding box center [411, 223] width 32 height 4
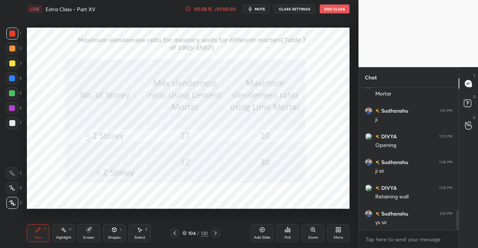
click at [218, 233] on div at bounding box center [215, 233] width 9 height 9
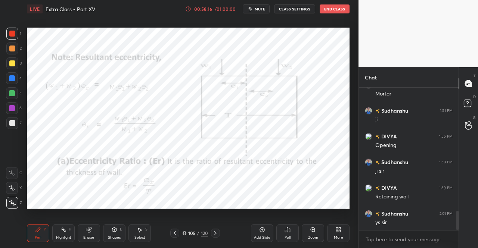
click at [32, 235] on div "Pen P" at bounding box center [38, 233] width 22 height 18
click at [36, 228] on icon at bounding box center [38, 230] width 6 height 6
click at [120, 233] on div "Shapes L" at bounding box center [114, 233] width 22 height 18
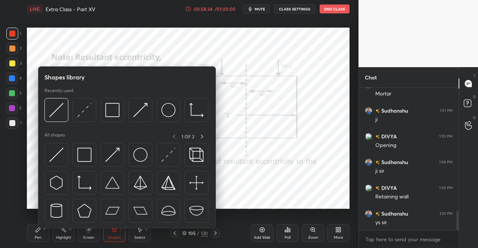
click at [115, 151] on img at bounding box center [112, 155] width 14 height 14
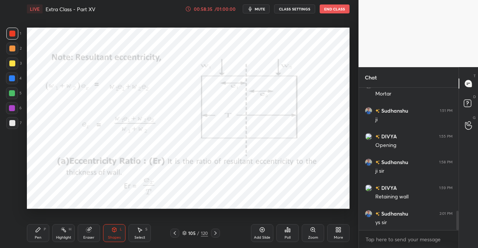
click at [12, 36] on div at bounding box center [12, 34] width 6 height 6
click at [35, 235] on div "Pen P" at bounding box center [38, 233] width 22 height 18
click at [33, 231] on div "Pen P" at bounding box center [38, 233] width 22 height 18
click at [107, 235] on div "Shapes L" at bounding box center [114, 233] width 22 height 18
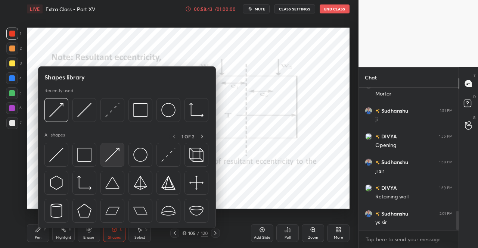
click at [110, 158] on img at bounding box center [112, 155] width 14 height 14
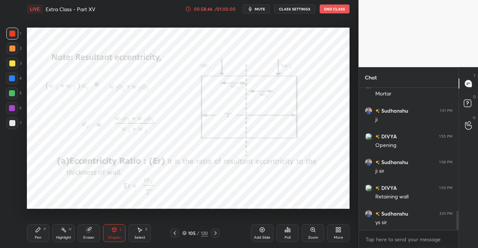
click at [41, 236] on div "Pen P" at bounding box center [38, 233] width 22 height 18
click at [45, 235] on div "Pen P" at bounding box center [38, 233] width 22 height 18
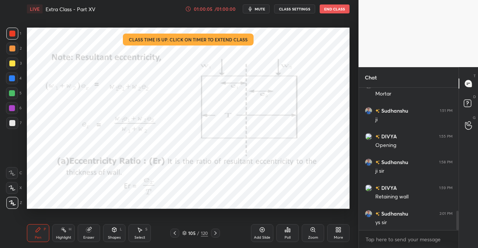
click at [255, 10] on button "mute" at bounding box center [256, 8] width 27 height 9
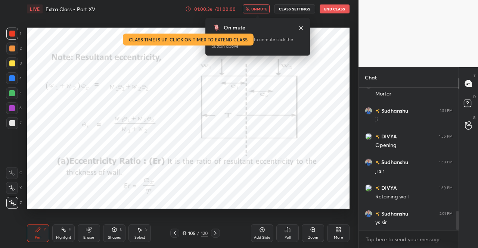
click at [302, 27] on icon at bounding box center [301, 28] width 4 height 4
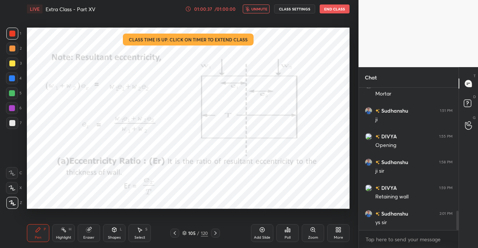
click at [11, 37] on div at bounding box center [12, 34] width 12 height 12
click at [16, 39] on div at bounding box center [12, 34] width 12 height 12
click at [41, 232] on div "Pen P" at bounding box center [38, 233] width 22 height 18
click at [266, 9] on span "unmute" at bounding box center [259, 8] width 16 height 5
click at [218, 232] on div at bounding box center [215, 233] width 9 height 9
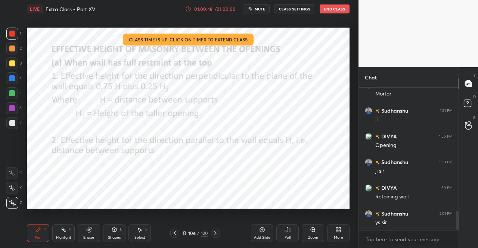
click at [32, 245] on div "Pen P Highlight H Eraser Shapes L Select S 106 / 120 Add Slide Poll Zoom More" at bounding box center [188, 233] width 323 height 30
click at [28, 239] on div "Pen P" at bounding box center [38, 233] width 22 height 18
click at [25, 232] on div "LIVE Extra Class - Part XV 01:00:49 / 01:00:00 mute CLASS SETTINGS End Class Se…" at bounding box center [188, 124] width 329 height 248
click at [217, 233] on icon at bounding box center [215, 233] width 6 height 6
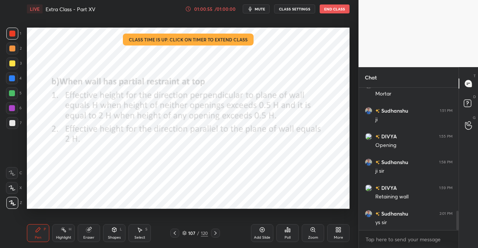
click at [218, 233] on icon at bounding box center [215, 233] width 6 height 6
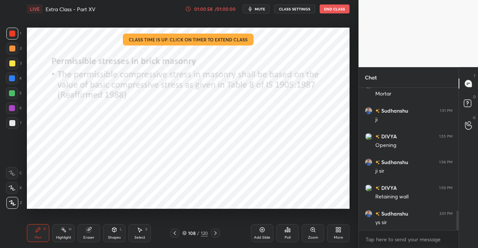
click at [215, 233] on icon at bounding box center [215, 233] width 6 height 6
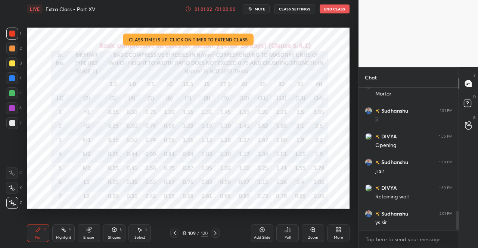
click at [176, 233] on icon at bounding box center [175, 233] width 6 height 6
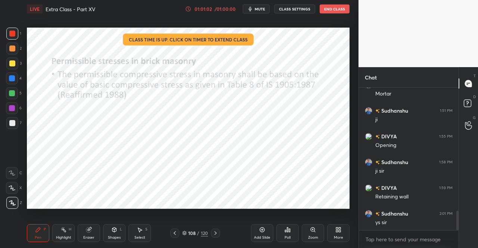
click at [174, 233] on icon at bounding box center [175, 233] width 6 height 6
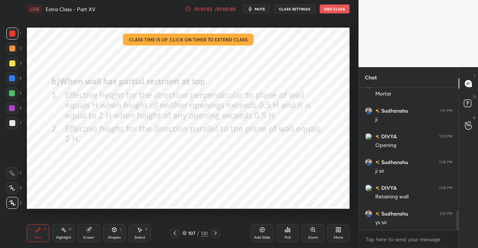
click at [173, 232] on icon at bounding box center [175, 233] width 6 height 6
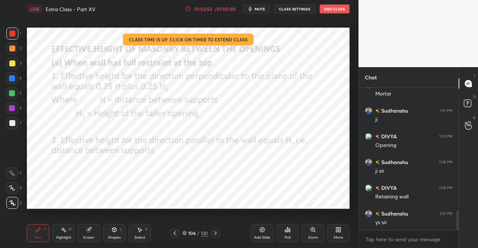
click at [218, 234] on div at bounding box center [215, 233] width 9 height 9
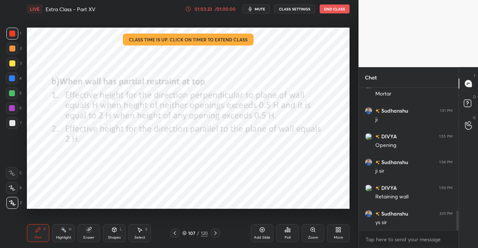
click at [176, 232] on icon at bounding box center [175, 233] width 6 height 6
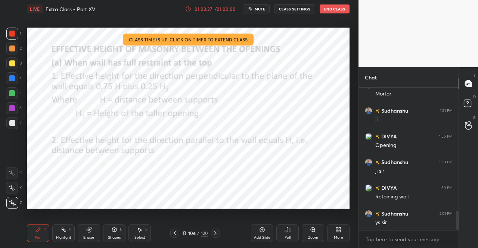
click at [215, 228] on div "Pen P Highlight H Eraser Shapes L Select S 106 / 120 Add Slide Poll Zoom More" at bounding box center [188, 233] width 323 height 30
click at [216, 235] on icon at bounding box center [215, 233] width 6 height 6
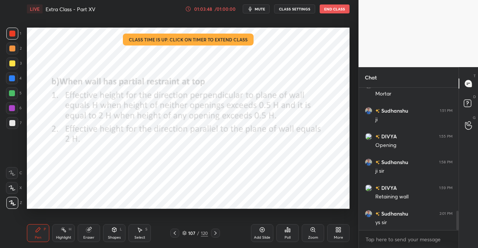
click at [174, 236] on icon at bounding box center [175, 233] width 6 height 6
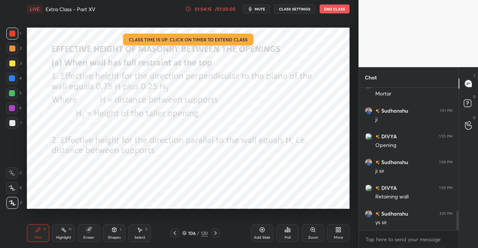
click at [218, 230] on div at bounding box center [215, 233] width 9 height 9
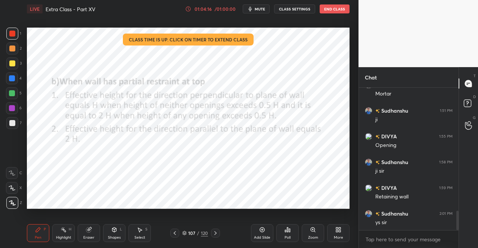
click at [219, 231] on div at bounding box center [215, 233] width 9 height 9
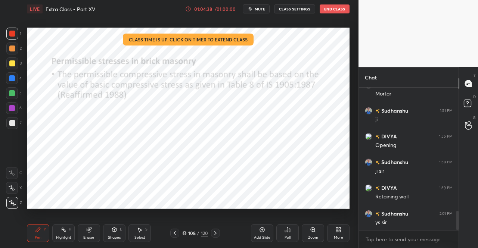
click at [216, 233] on icon at bounding box center [215, 234] width 2 height 4
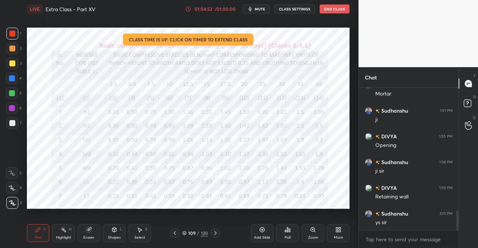
click at [205, 9] on div "01:04:52" at bounding box center [203, 9] width 21 height 4
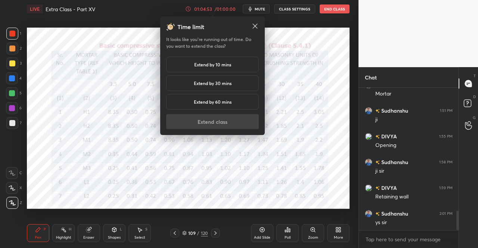
click at [212, 63] on h5 "Extend by 10 mins" at bounding box center [212, 64] width 37 height 7
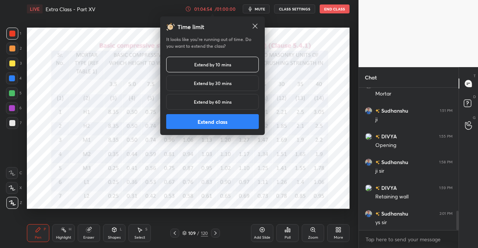
click at [222, 124] on button "Extend class" at bounding box center [212, 121] width 93 height 15
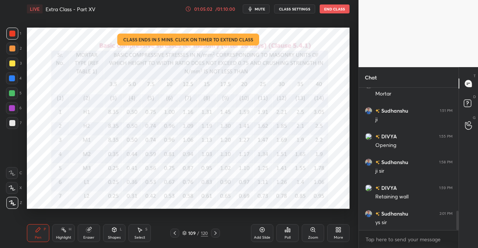
scroll to position [931, 0]
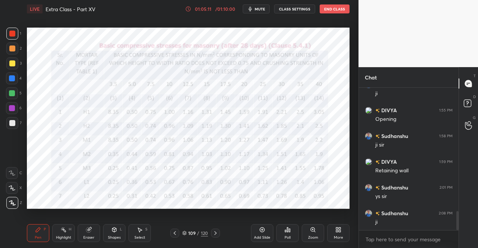
click at [214, 233] on icon at bounding box center [215, 233] width 6 height 6
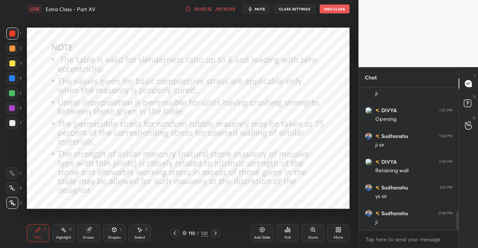
click at [217, 232] on icon at bounding box center [215, 233] width 6 height 6
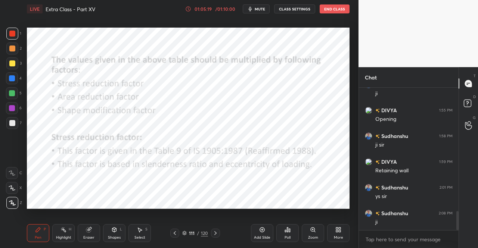
click at [174, 234] on icon at bounding box center [175, 234] width 2 height 4
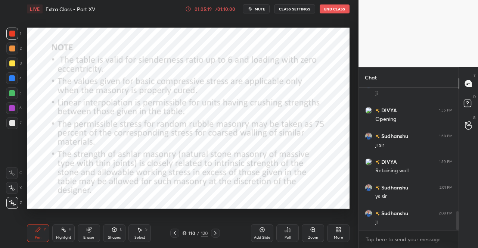
click at [175, 235] on icon at bounding box center [175, 234] width 2 height 4
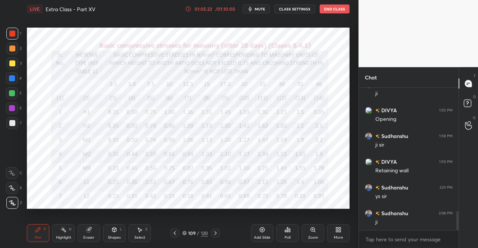
click at [215, 233] on icon at bounding box center [215, 233] width 6 height 6
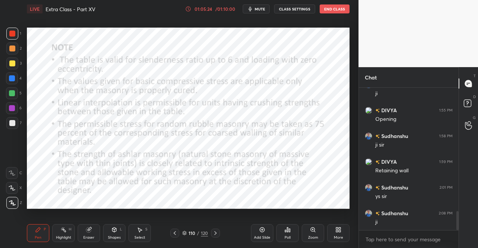
click at [215, 233] on icon at bounding box center [215, 233] width 6 height 6
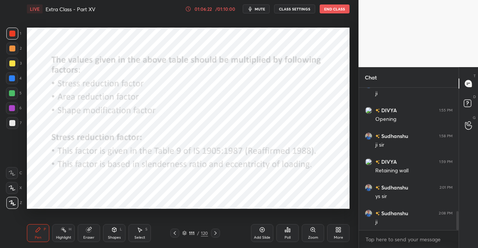
click at [215, 233] on icon at bounding box center [215, 234] width 2 height 4
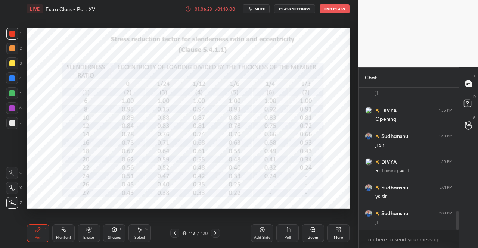
click at [40, 233] on icon at bounding box center [38, 230] width 6 height 6
click at [47, 235] on div "Pen P" at bounding box center [38, 233] width 22 height 18
click at [217, 233] on icon at bounding box center [215, 233] width 6 height 6
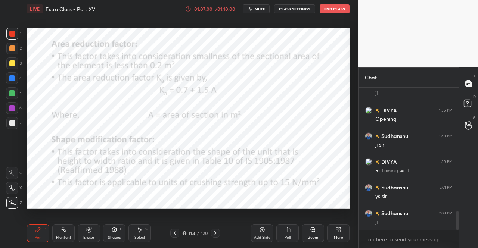
click at [31, 230] on div "Pen P" at bounding box center [38, 233] width 22 height 18
click at [34, 231] on div "Pen P" at bounding box center [38, 233] width 22 height 18
click at [171, 229] on div at bounding box center [174, 233] width 9 height 9
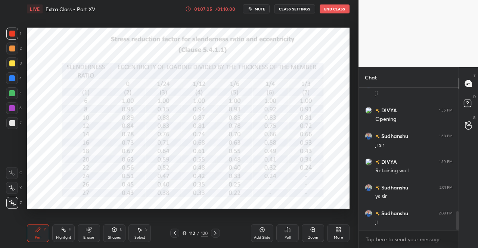
click at [211, 233] on div at bounding box center [215, 233] width 9 height 9
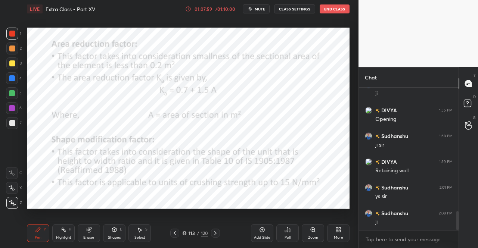
click at [217, 232] on icon at bounding box center [215, 233] width 6 height 6
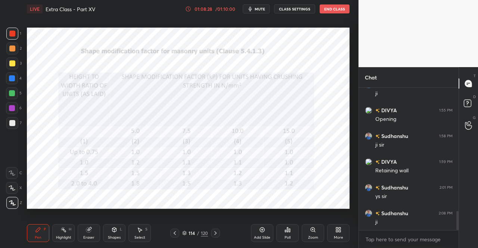
click at [215, 233] on icon at bounding box center [215, 234] width 2 height 4
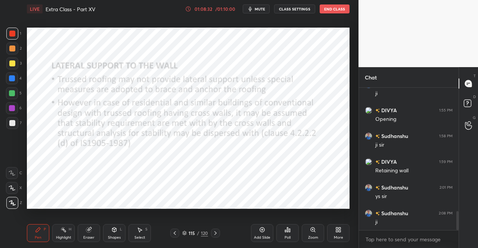
click at [217, 231] on icon at bounding box center [215, 233] width 6 height 6
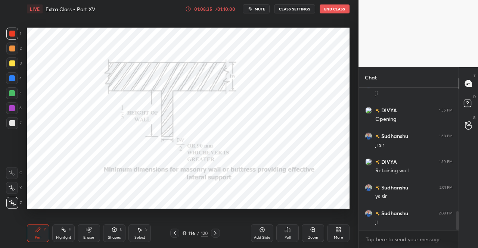
click at [215, 232] on icon at bounding box center [215, 233] width 6 height 6
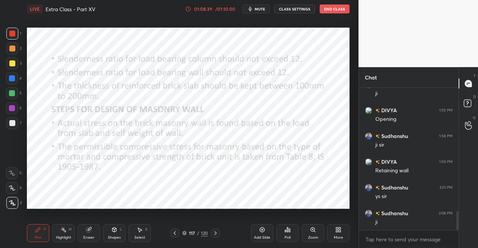
click at [174, 232] on icon at bounding box center [175, 233] width 6 height 6
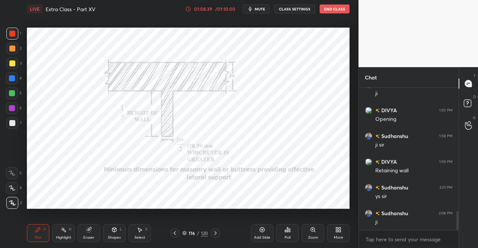
click at [175, 234] on icon at bounding box center [175, 233] width 6 height 6
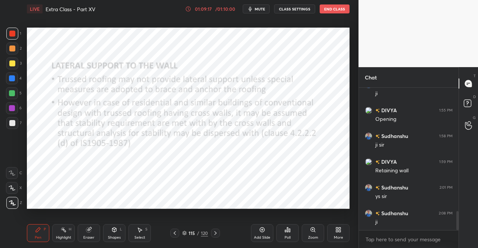
click at [12, 110] on div at bounding box center [12, 108] width 6 height 6
click at [12, 111] on div at bounding box center [12, 108] width 6 height 6
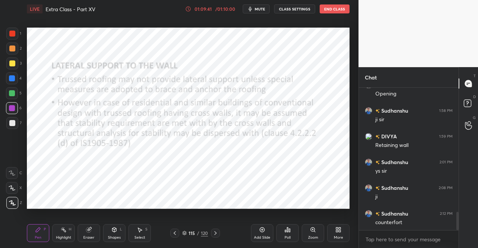
scroll to position [982, 0]
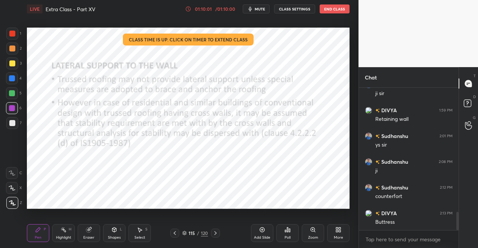
click at [6, 34] on div at bounding box center [12, 34] width 12 height 12
click at [18, 41] on div "1" at bounding box center [13, 35] width 15 height 15
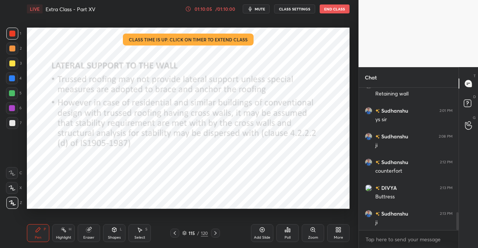
click at [218, 233] on icon at bounding box center [215, 233] width 6 height 6
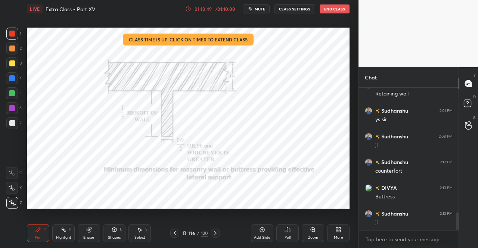
click at [218, 234] on div at bounding box center [215, 233] width 9 height 9
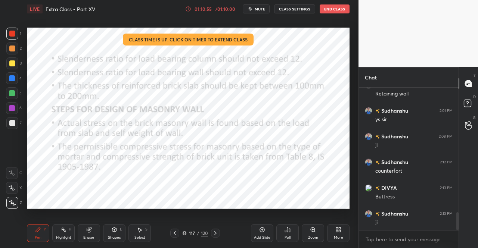
click at [40, 227] on icon at bounding box center [38, 230] width 6 height 6
click at [35, 227] on icon at bounding box center [38, 230] width 6 height 6
click at [8, 37] on div at bounding box center [12, 34] width 12 height 12
click at [9, 41] on div "1" at bounding box center [13, 35] width 15 height 15
click at [174, 229] on div at bounding box center [174, 233] width 9 height 9
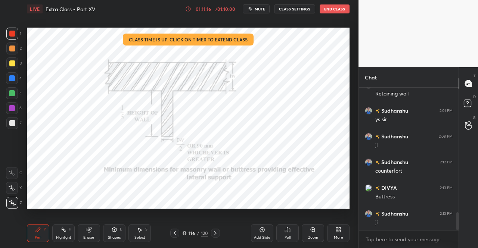
click at [174, 229] on div "Pen P Highlight H Eraser Shapes L Select S 116 / 120 Add Slide Poll Zoom More" at bounding box center [188, 233] width 323 height 30
click at [174, 230] on icon at bounding box center [175, 233] width 6 height 6
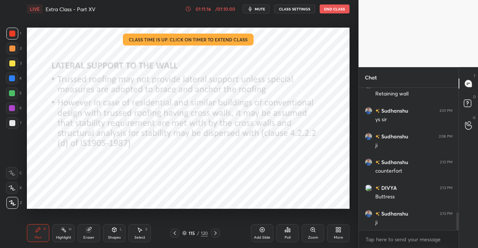
click at [174, 231] on icon at bounding box center [175, 233] width 6 height 6
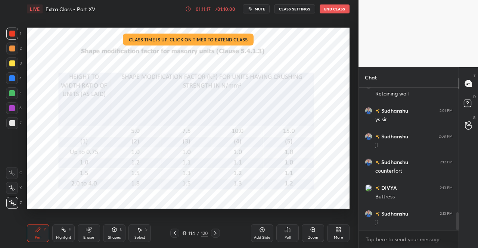
click at [174, 232] on icon at bounding box center [175, 233] width 6 height 6
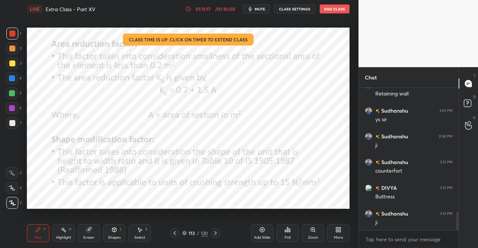
click at [175, 231] on icon at bounding box center [175, 233] width 6 height 6
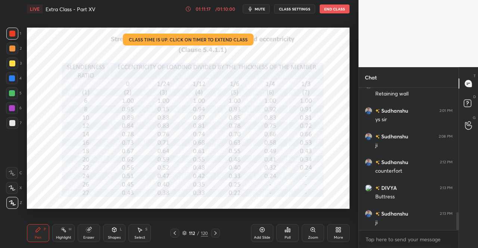
click at [175, 231] on icon at bounding box center [175, 233] width 6 height 6
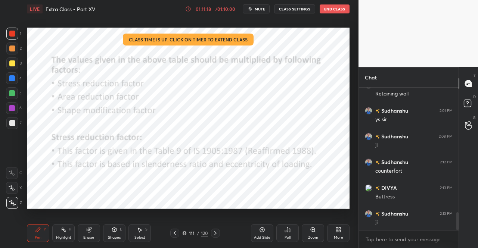
click at [175, 231] on icon at bounding box center [175, 233] width 6 height 6
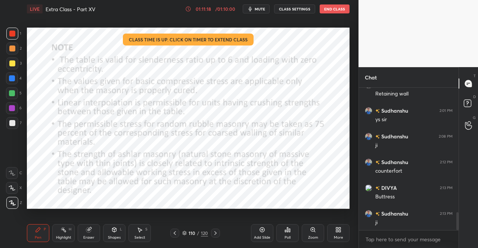
click at [175, 231] on icon at bounding box center [175, 233] width 6 height 6
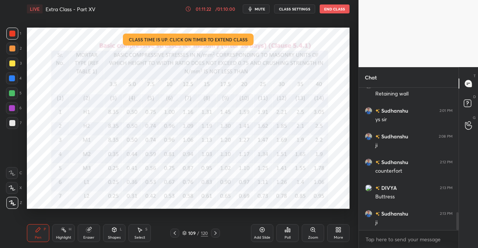
click at [213, 236] on icon at bounding box center [215, 233] width 6 height 6
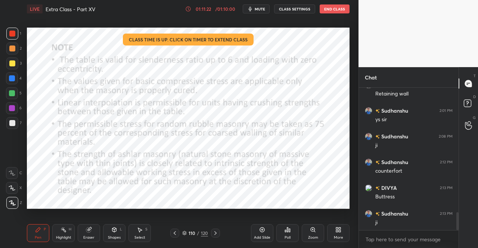
click at [213, 233] on icon at bounding box center [215, 233] width 6 height 6
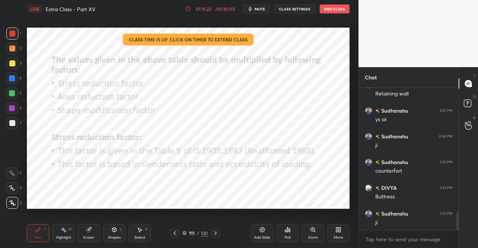
click at [214, 232] on icon at bounding box center [215, 233] width 6 height 6
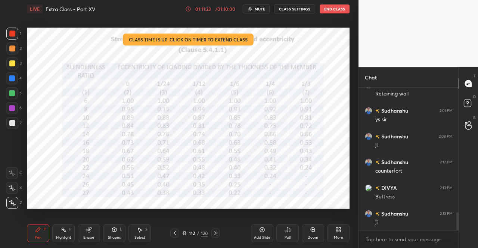
click at [214, 232] on icon at bounding box center [215, 233] width 6 height 6
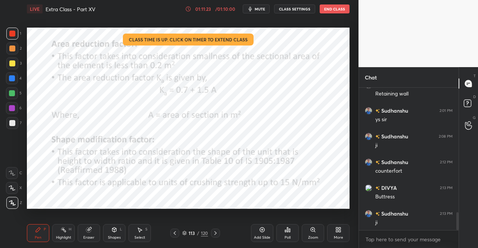
click at [214, 232] on icon at bounding box center [215, 234] width 2 height 4
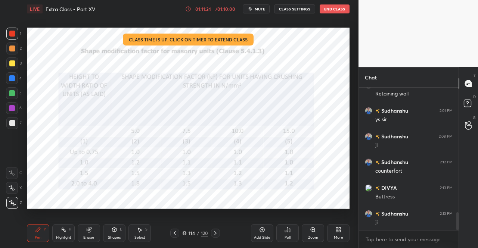
click at [213, 232] on icon at bounding box center [215, 233] width 6 height 6
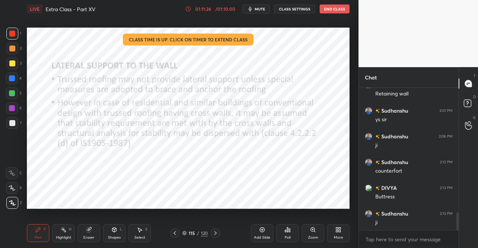
click at [212, 233] on icon at bounding box center [215, 233] width 6 height 6
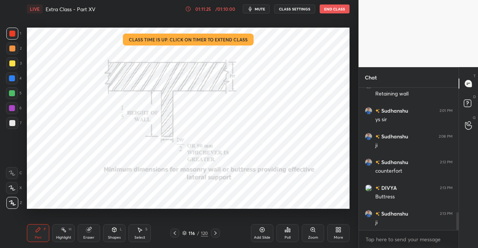
click at [212, 232] on icon at bounding box center [215, 233] width 6 height 6
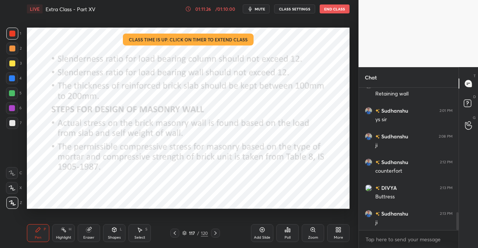
click at [211, 233] on div at bounding box center [215, 233] width 9 height 9
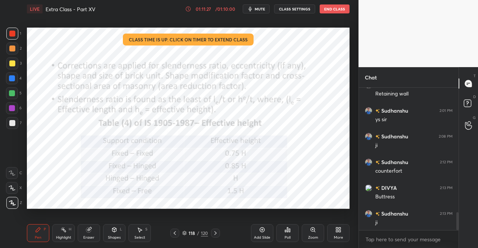
click at [174, 233] on icon at bounding box center [175, 233] width 6 height 6
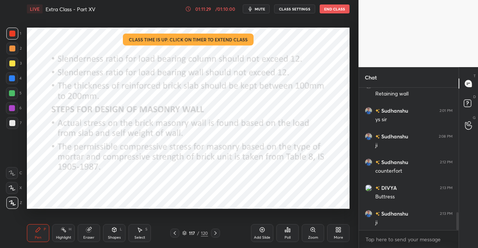
click at [217, 231] on icon at bounding box center [215, 233] width 6 height 6
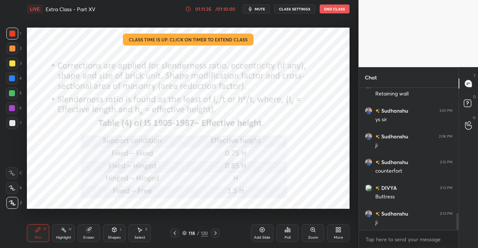
scroll to position [1034, 0]
click at [215, 232] on icon at bounding box center [215, 233] width 6 height 6
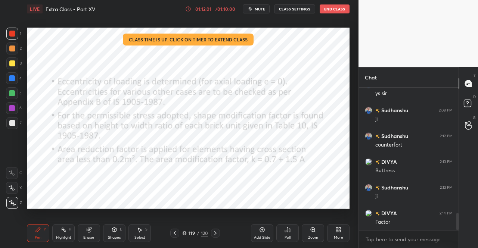
click at [174, 231] on icon at bounding box center [175, 233] width 6 height 6
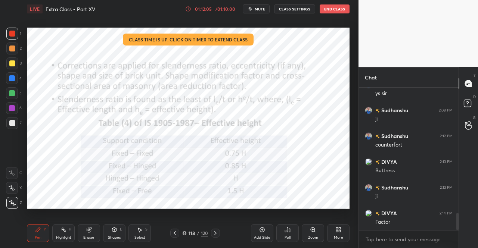
click at [215, 230] on div at bounding box center [215, 233] width 9 height 9
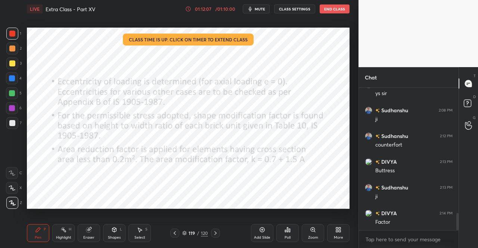
click at [217, 234] on icon at bounding box center [215, 233] width 6 height 6
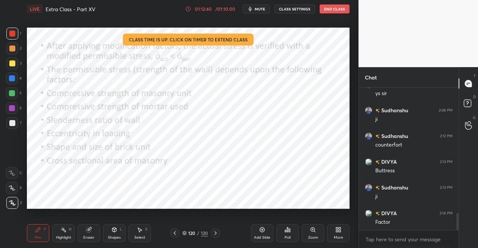
click at [256, 8] on span "mute" at bounding box center [260, 8] width 10 height 5
click at [255, 10] on span "unmute" at bounding box center [259, 8] width 16 height 5
click at [40, 232] on icon at bounding box center [38, 230] width 6 height 6
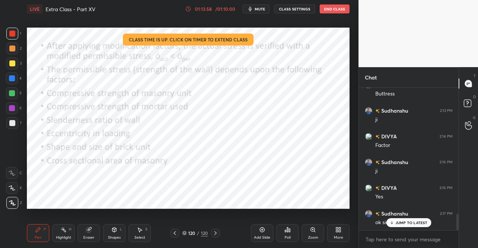
click at [413, 223] on p "JUMP TO LATEST" at bounding box center [411, 223] width 32 height 4
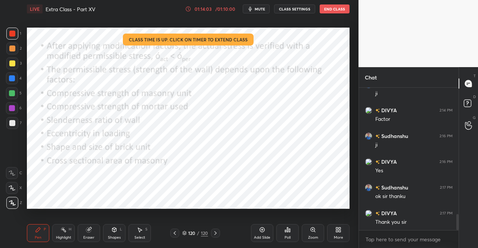
click at [264, 9] on span "mute" at bounding box center [260, 8] width 10 height 5
click at [335, 11] on button "End Class" at bounding box center [335, 8] width 30 height 9
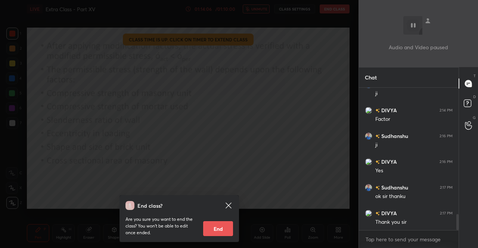
drag, startPoint x: 221, startPoint y: 229, endPoint x: 279, endPoint y: 152, distance: 96.1
click at [221, 229] on button "End" at bounding box center [218, 228] width 30 height 15
type textarea "x"
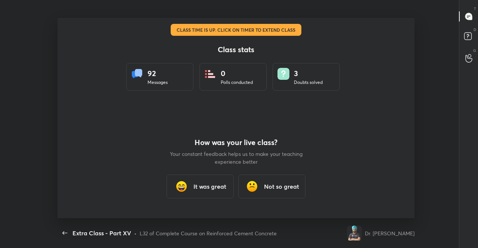
scroll to position [37143, 36872]
